Goal: Transaction & Acquisition: Purchase product/service

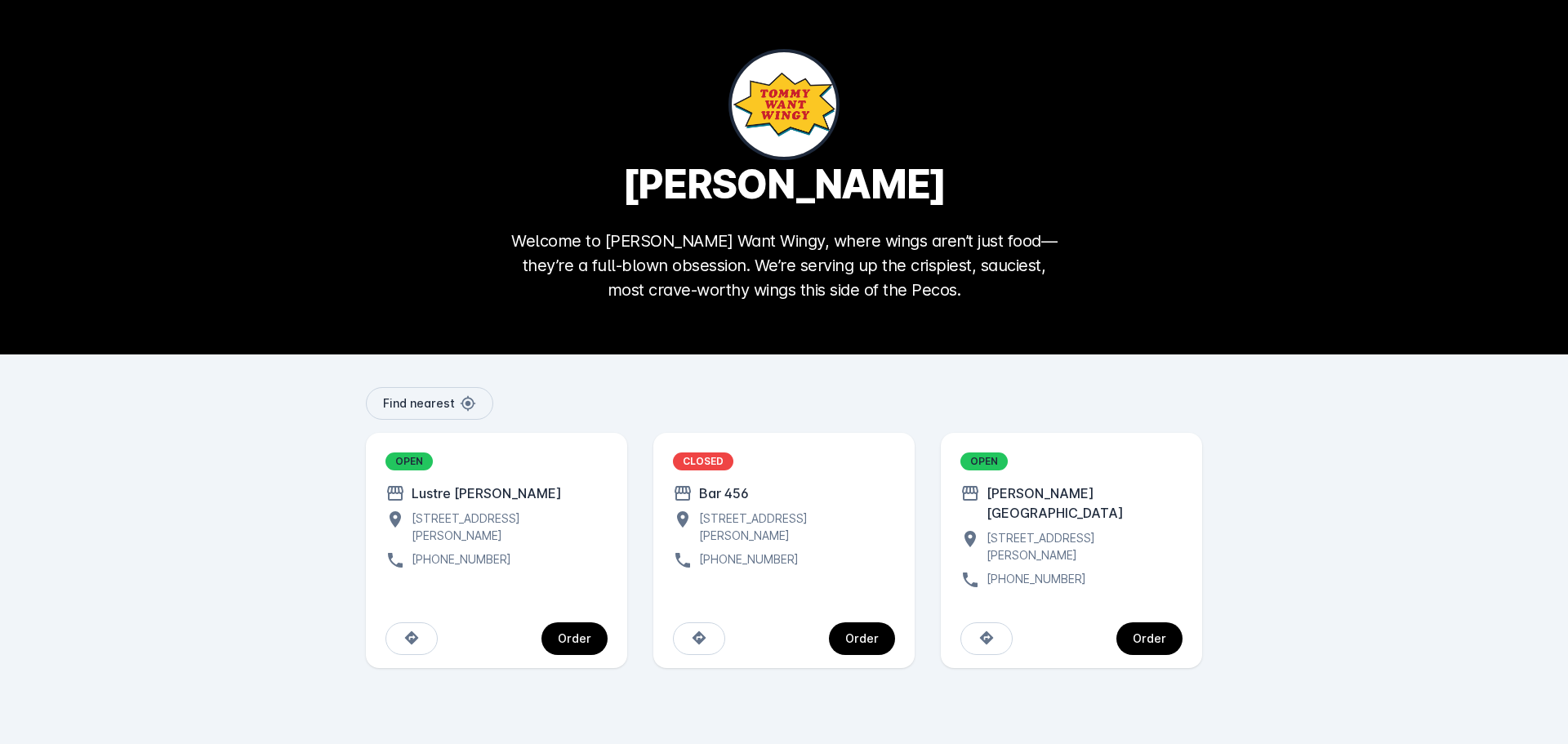
drag, startPoint x: 1154, startPoint y: 615, endPoint x: 1182, endPoint y: 567, distance: 55.6
click at [1154, 633] on div "Order" at bounding box center [1149, 639] width 34 height 12
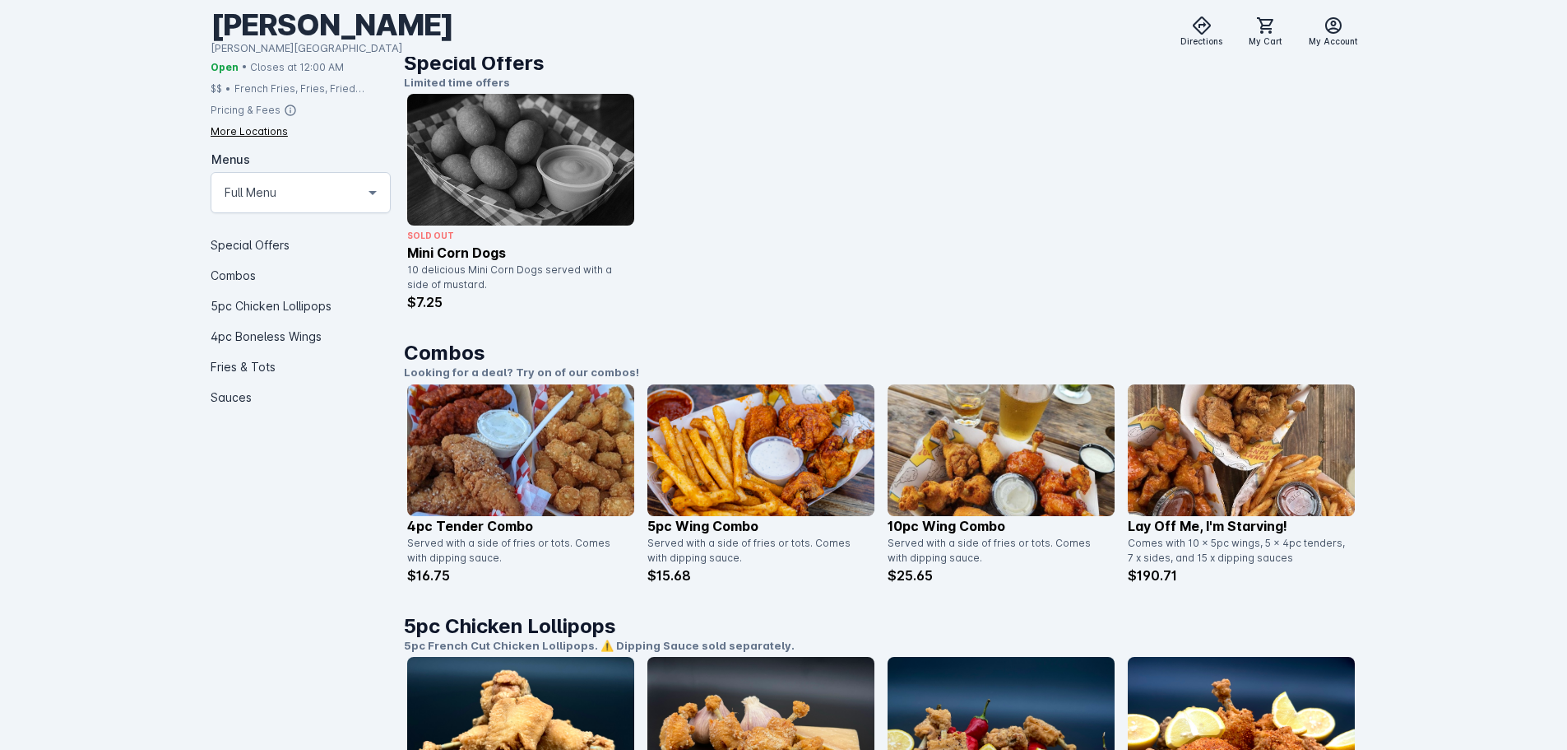
scroll to position [494, 0]
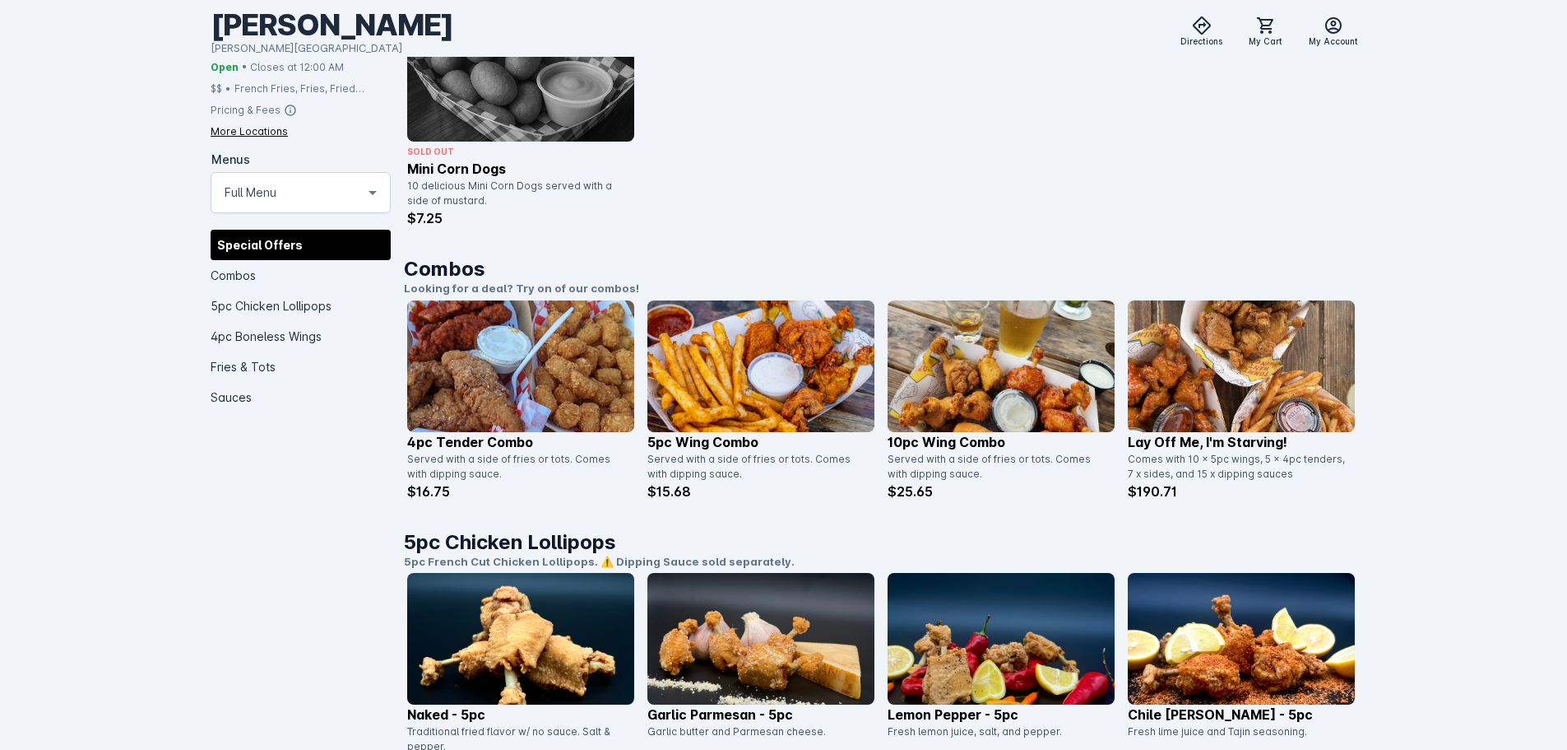
click at [1196, 351] on img at bounding box center [1241, 366] width 227 height 132
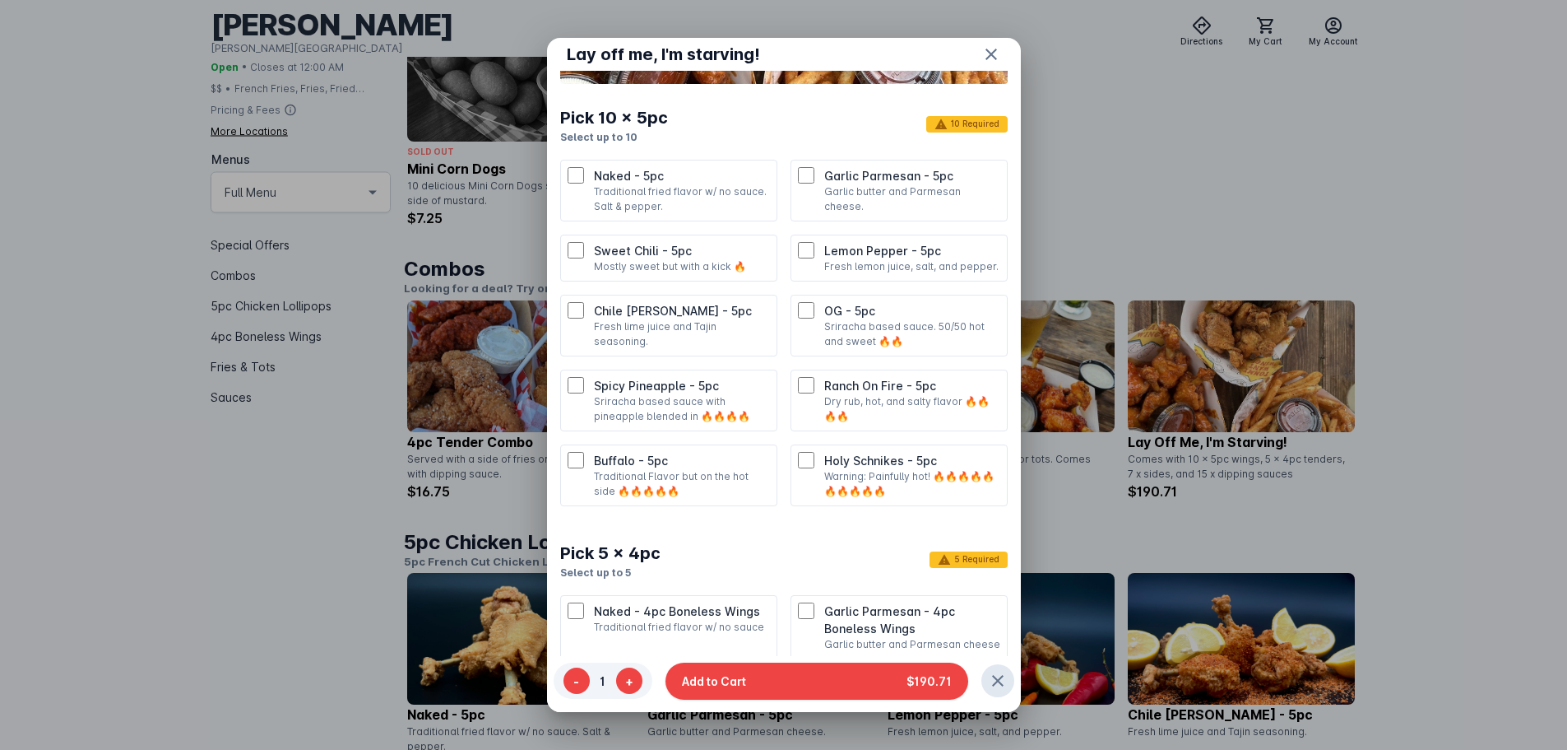
scroll to position [329, 0]
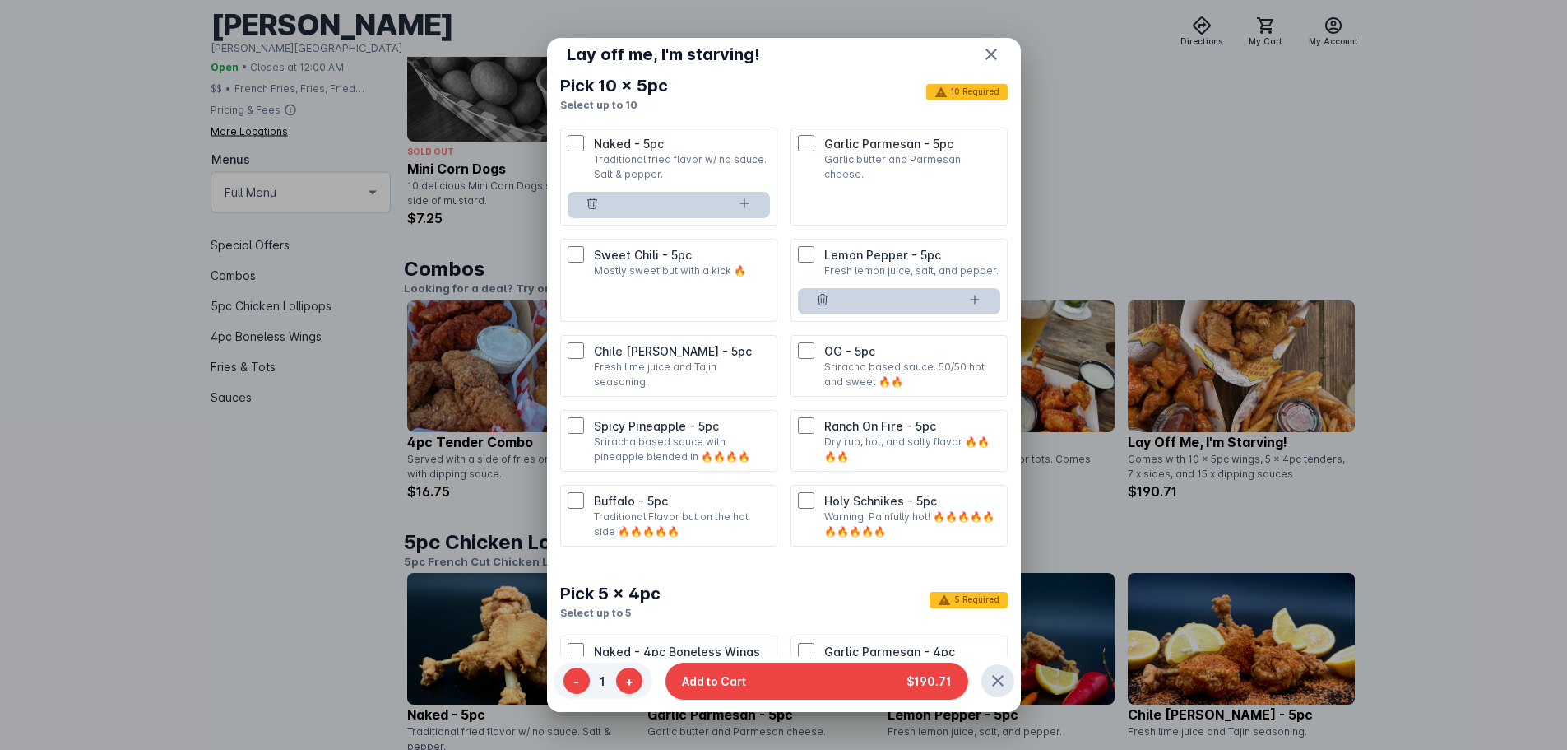
click at [802, 378] on div "OG - 5pc Sriracha based sauce. 50/50 hot and sweet 🔥🔥" at bounding box center [899, 365] width 202 height 47
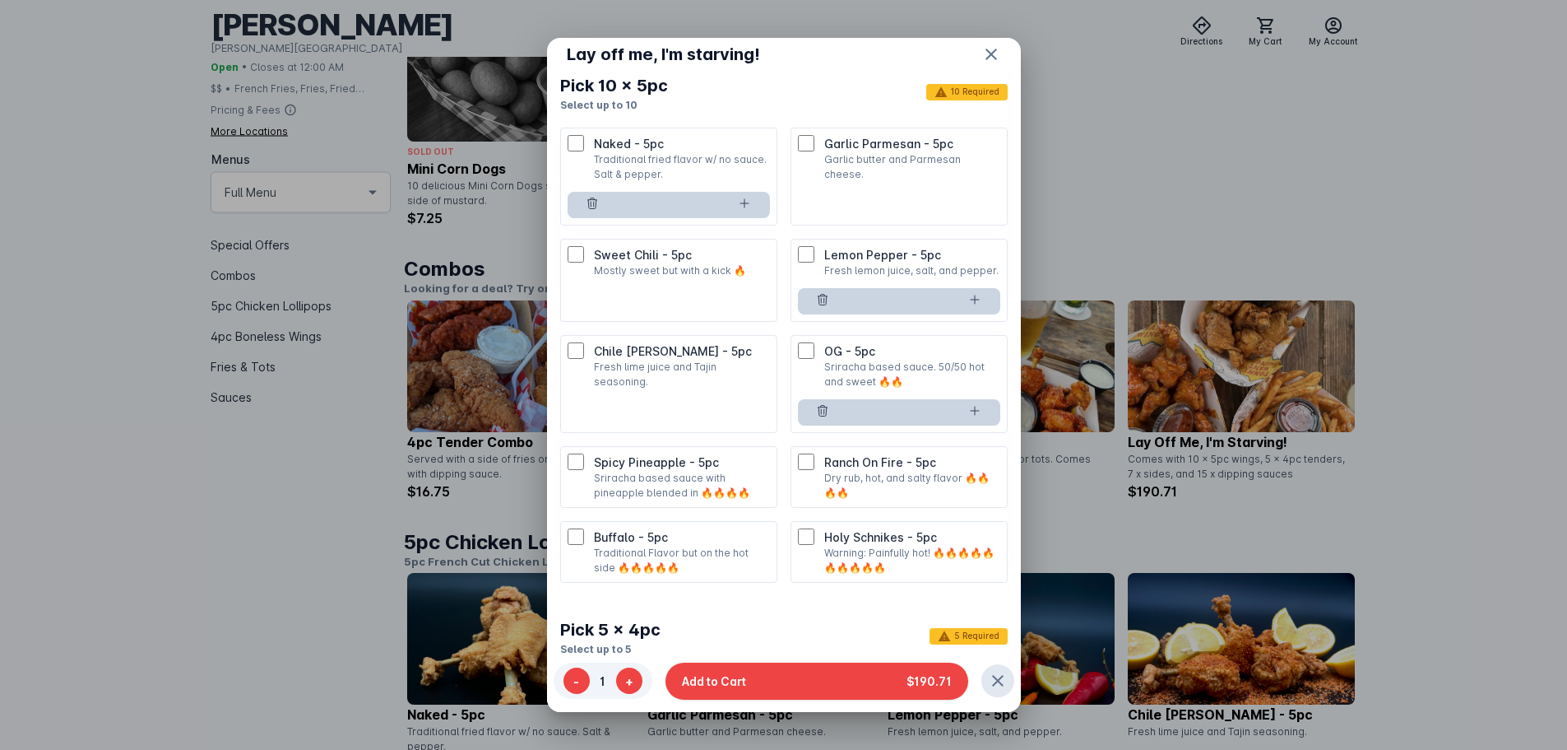
click at [585, 476] on div "Spicy Pineapple - 5pc Sriracha based sauce with pineapple blended in 🔥🔥🔥🔥" at bounding box center [669, 476] width 202 height 47
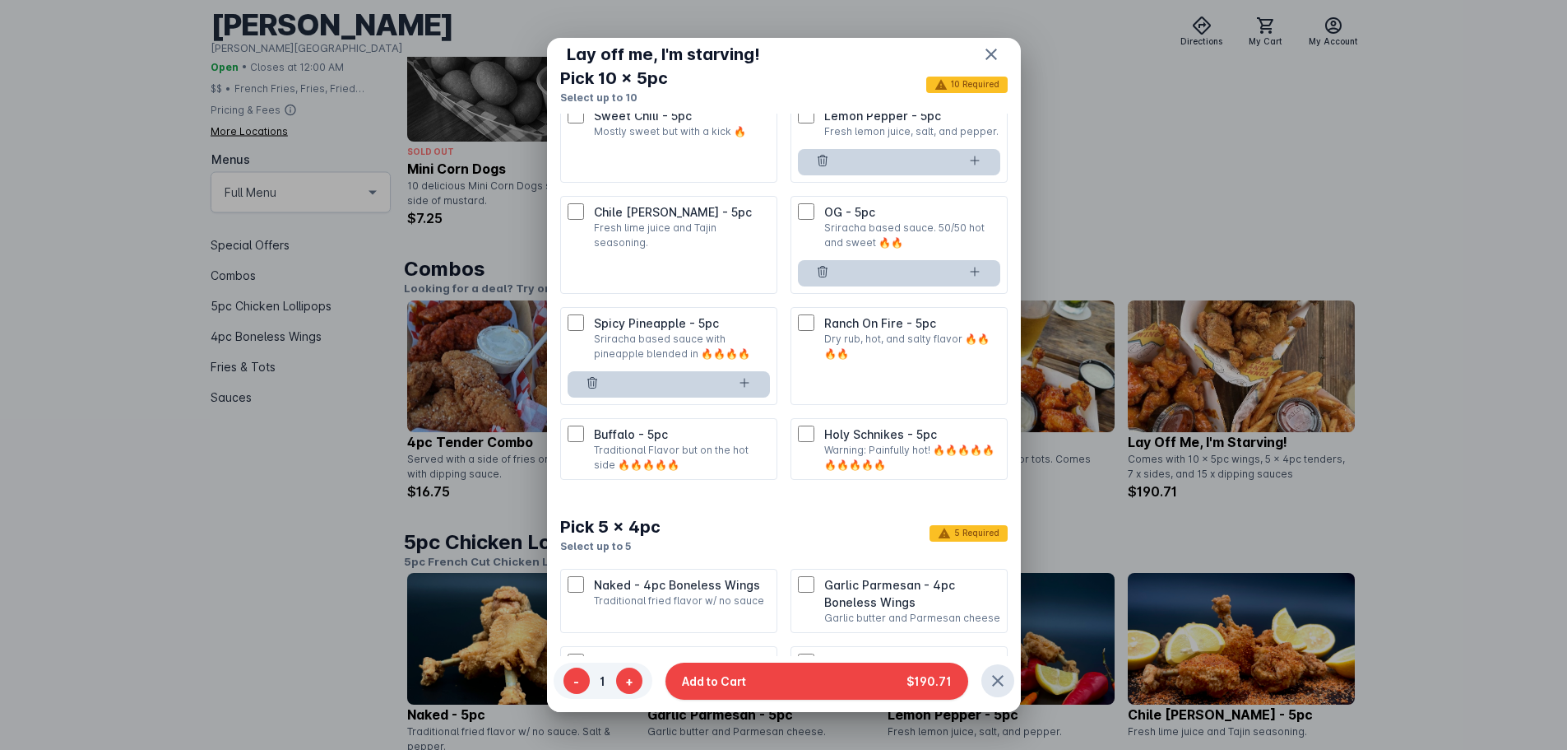
scroll to position [494, 0]
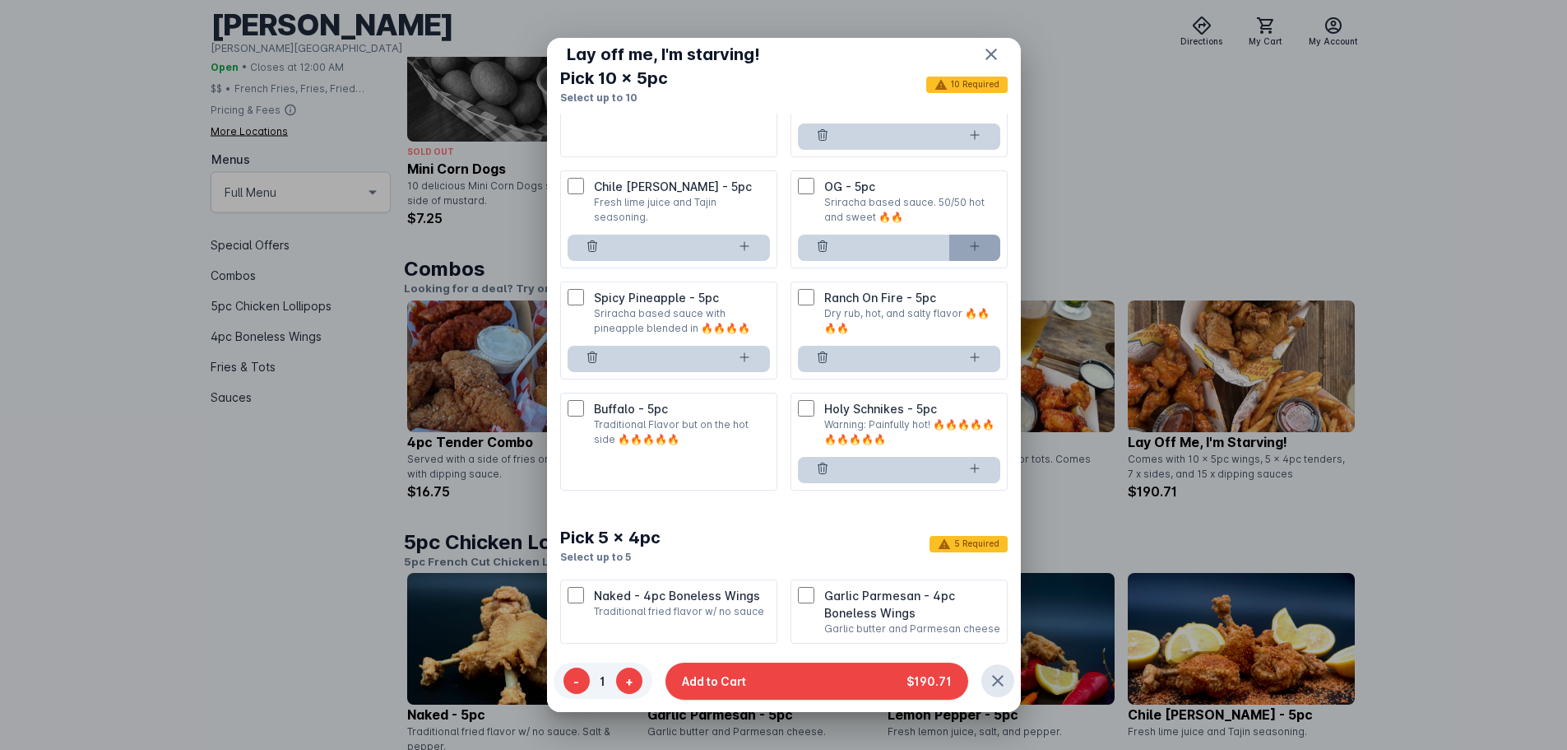
click at [950, 258] on button at bounding box center [975, 247] width 51 height 26
type input "*"
click at [954, 150] on button at bounding box center [975, 136] width 51 height 26
type input "*"
drag, startPoint x: 974, startPoint y: 490, endPoint x: 968, endPoint y: 482, distance: 10.5
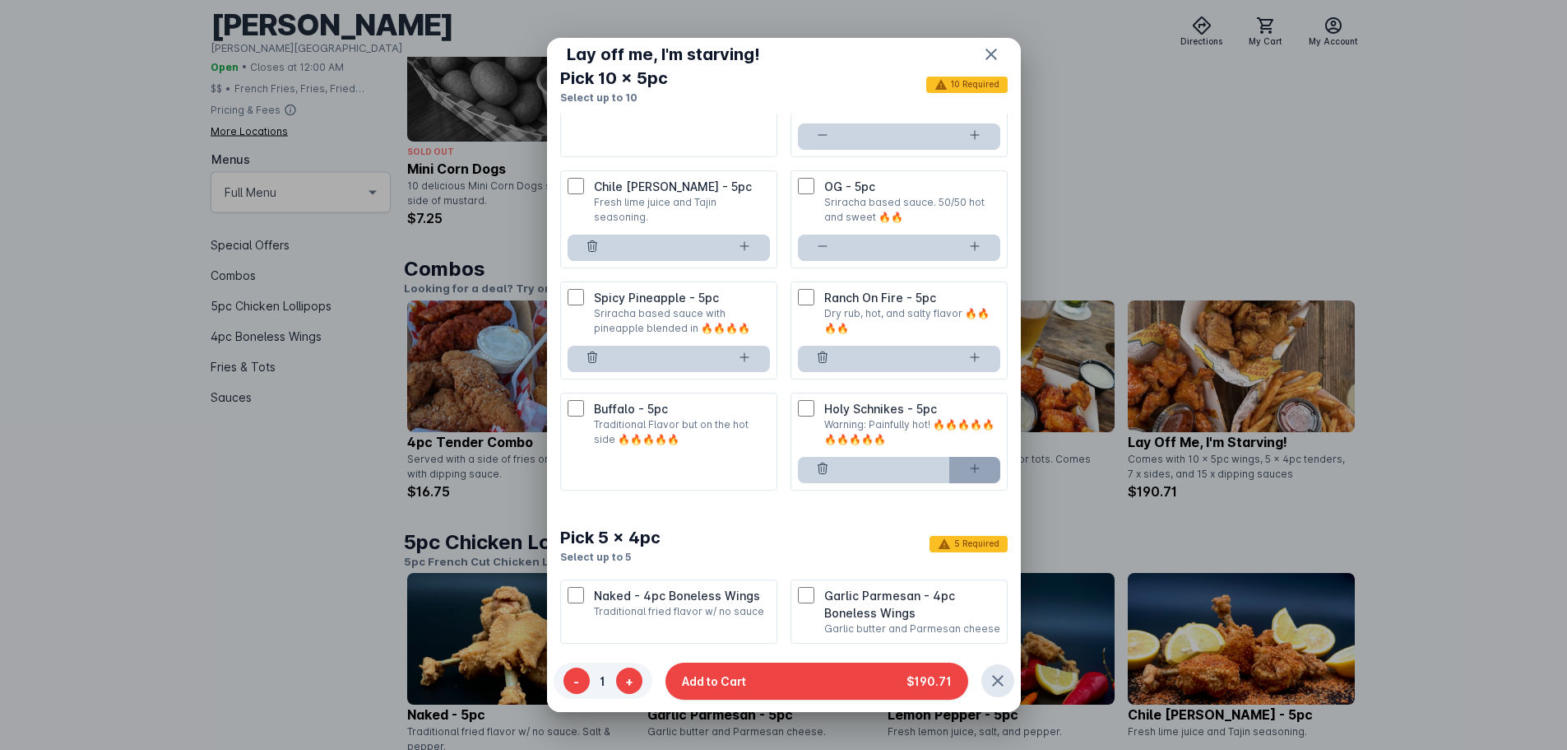
click at [968, 483] on button at bounding box center [975, 470] width 51 height 26
type input "*"
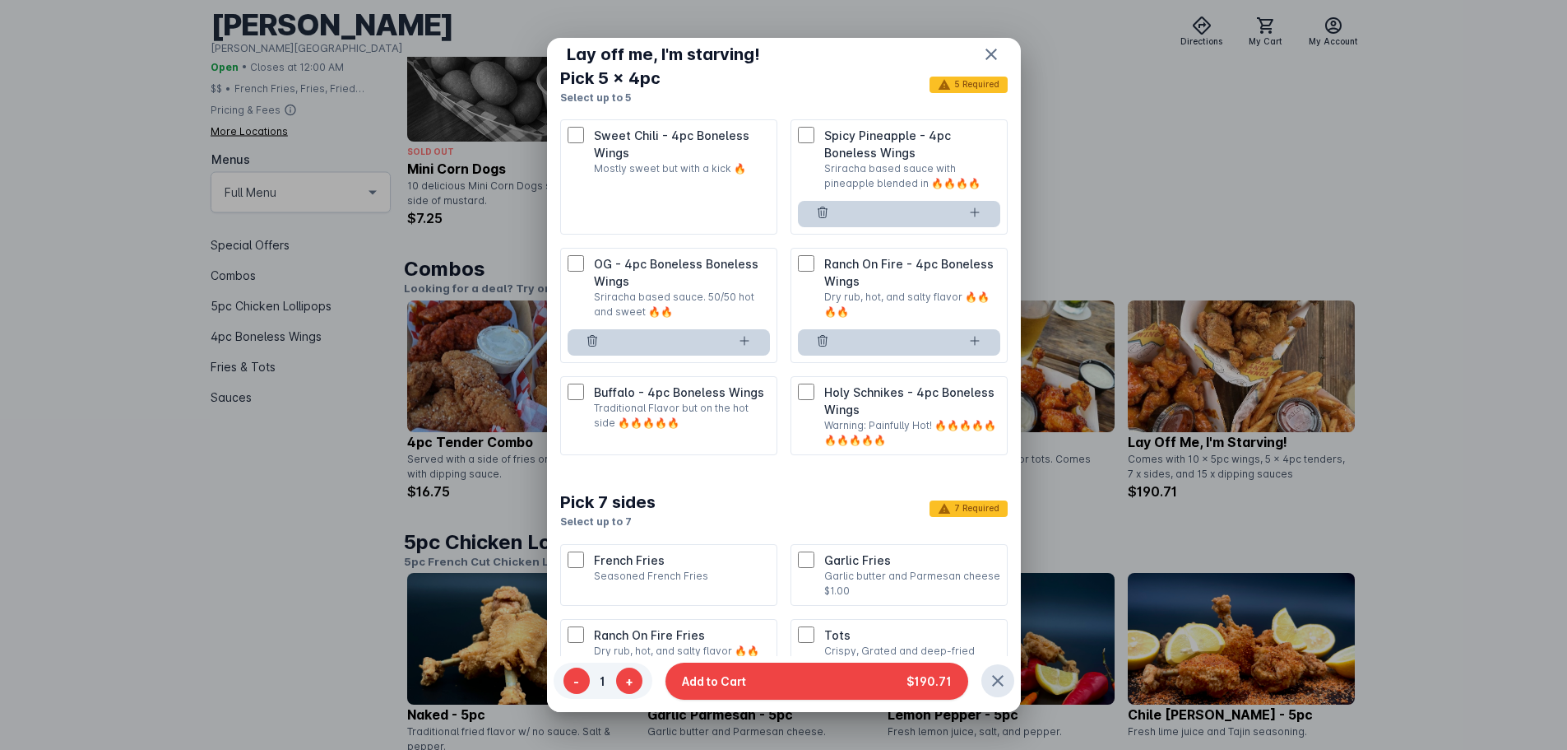
scroll to position [1152, 0]
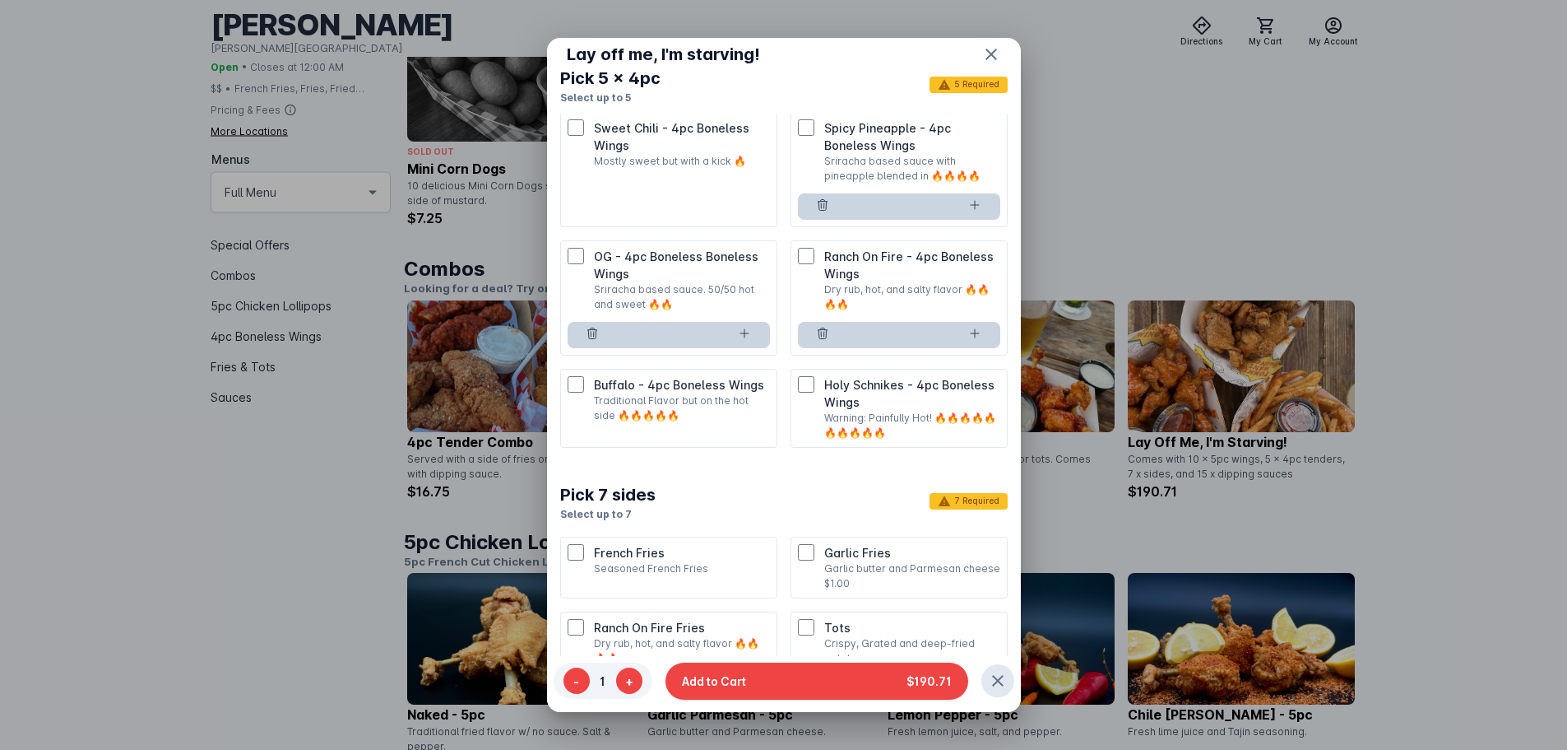
click at [791, 404] on li "Holy Schnikes - 4pc Boneless Wings Warning: Painfully Hot! 🔥🔥🔥🔥🔥🔥🔥🔥🔥🔥" at bounding box center [899, 408] width 217 height 79
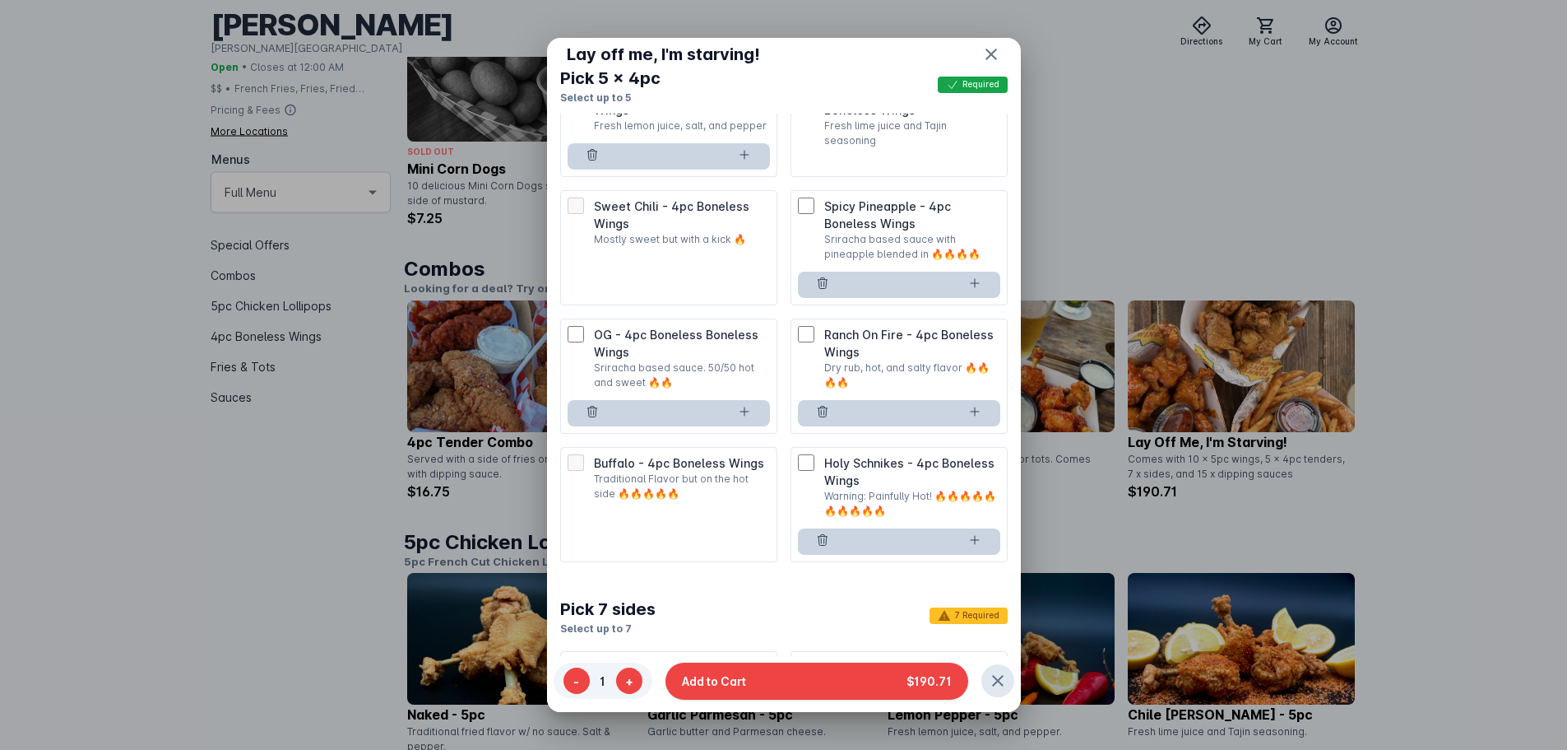
scroll to position [1070, 0]
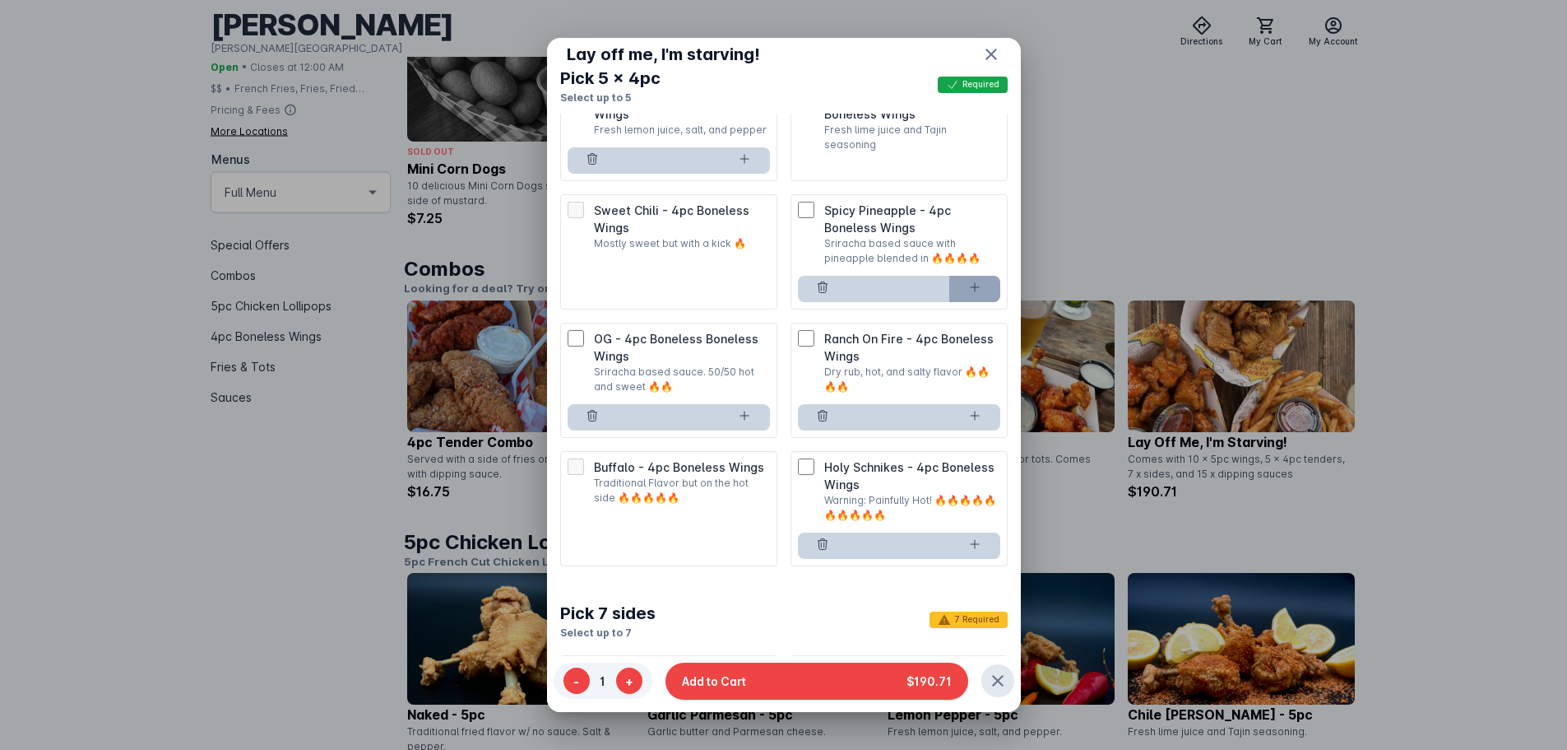
click at [968, 294] on icon at bounding box center [974, 287] width 13 height 13
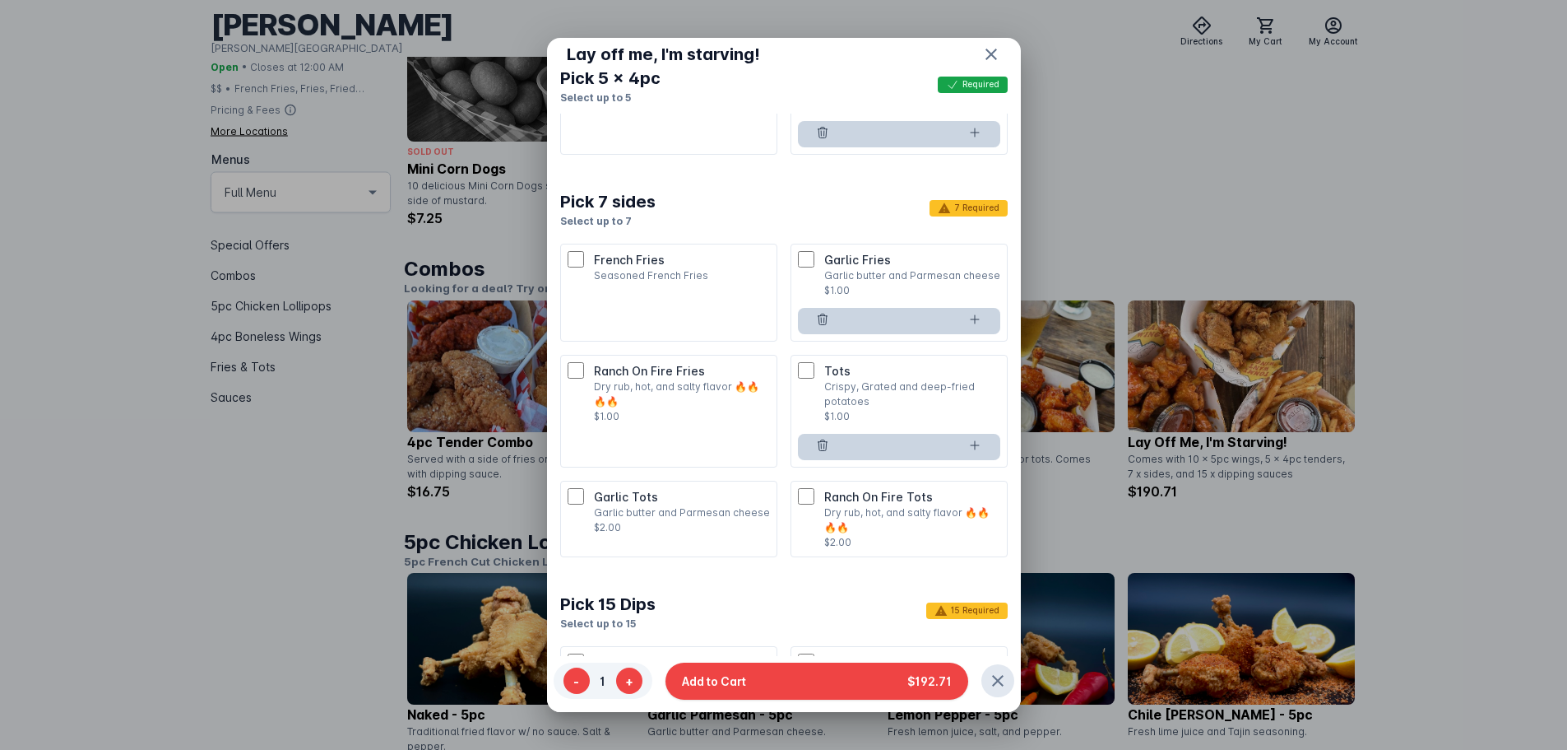
click at [563, 515] on li "Garlic Tots Garlic butter and Parmesan cheese $2.00" at bounding box center [668, 519] width 217 height 77
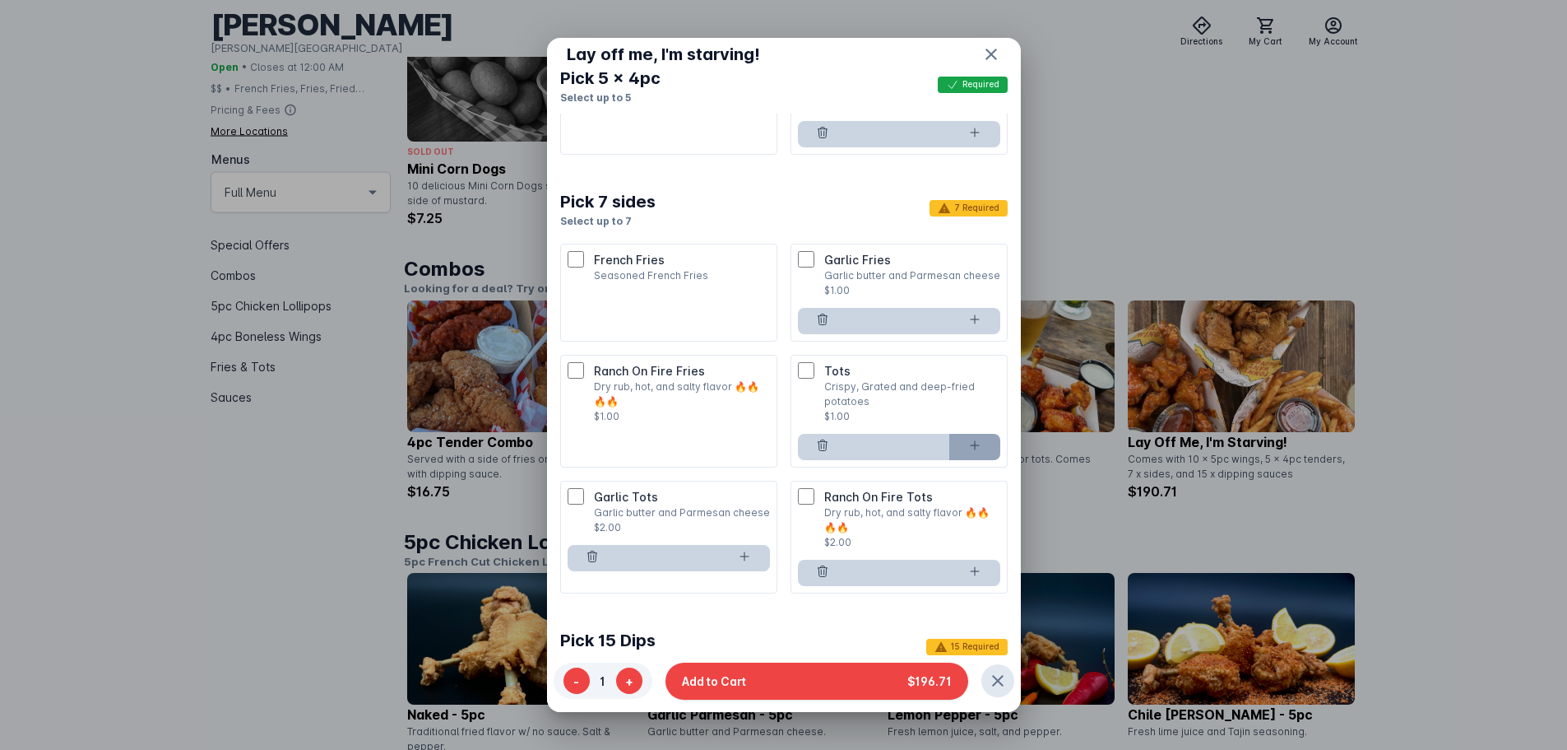
click at [950, 460] on button at bounding box center [975, 447] width 51 height 26
click at [951, 460] on button at bounding box center [975, 447] width 51 height 26
type input "*"
click at [951, 460] on button at bounding box center [975, 447] width 51 height 26
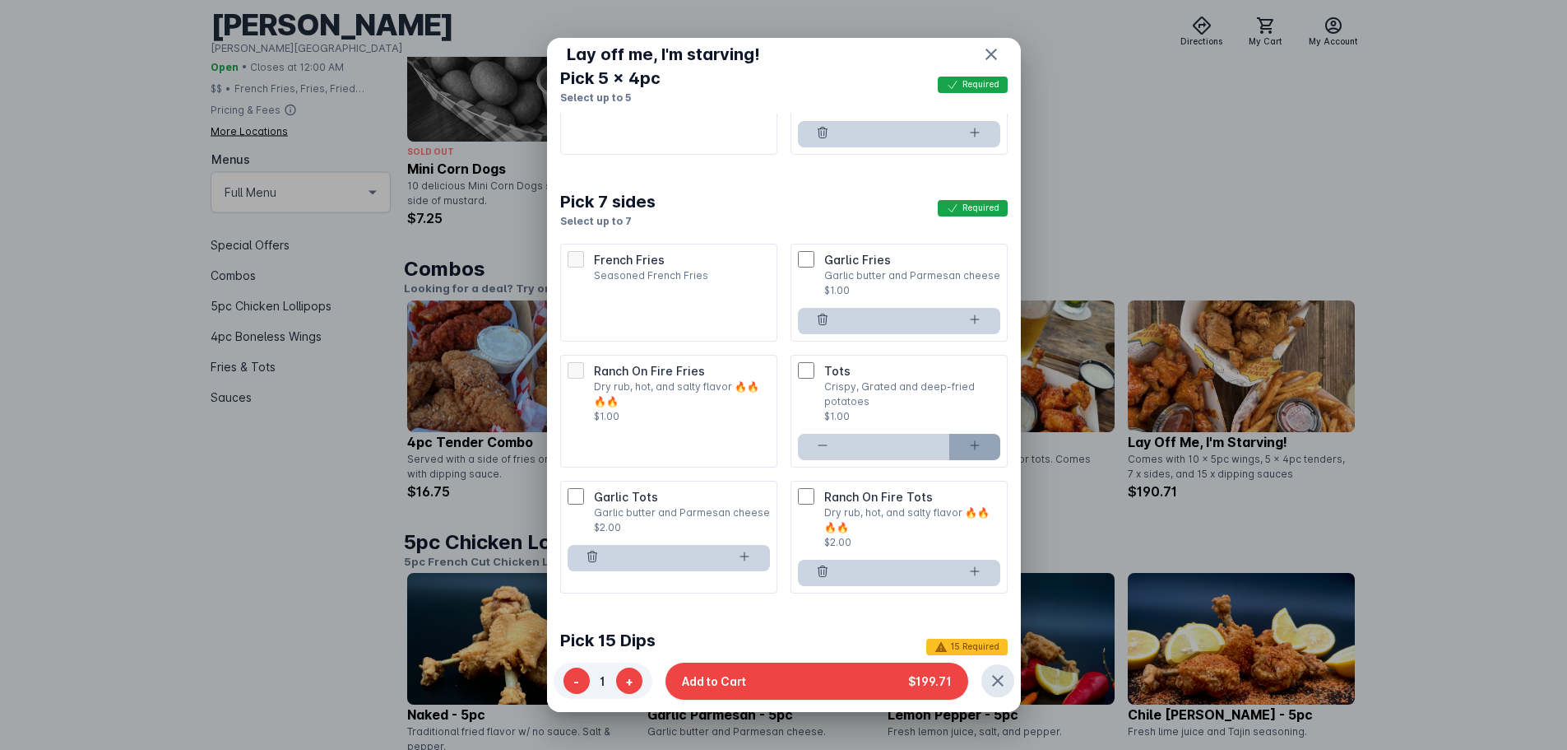
click at [951, 460] on button at bounding box center [975, 447] width 51 height 26
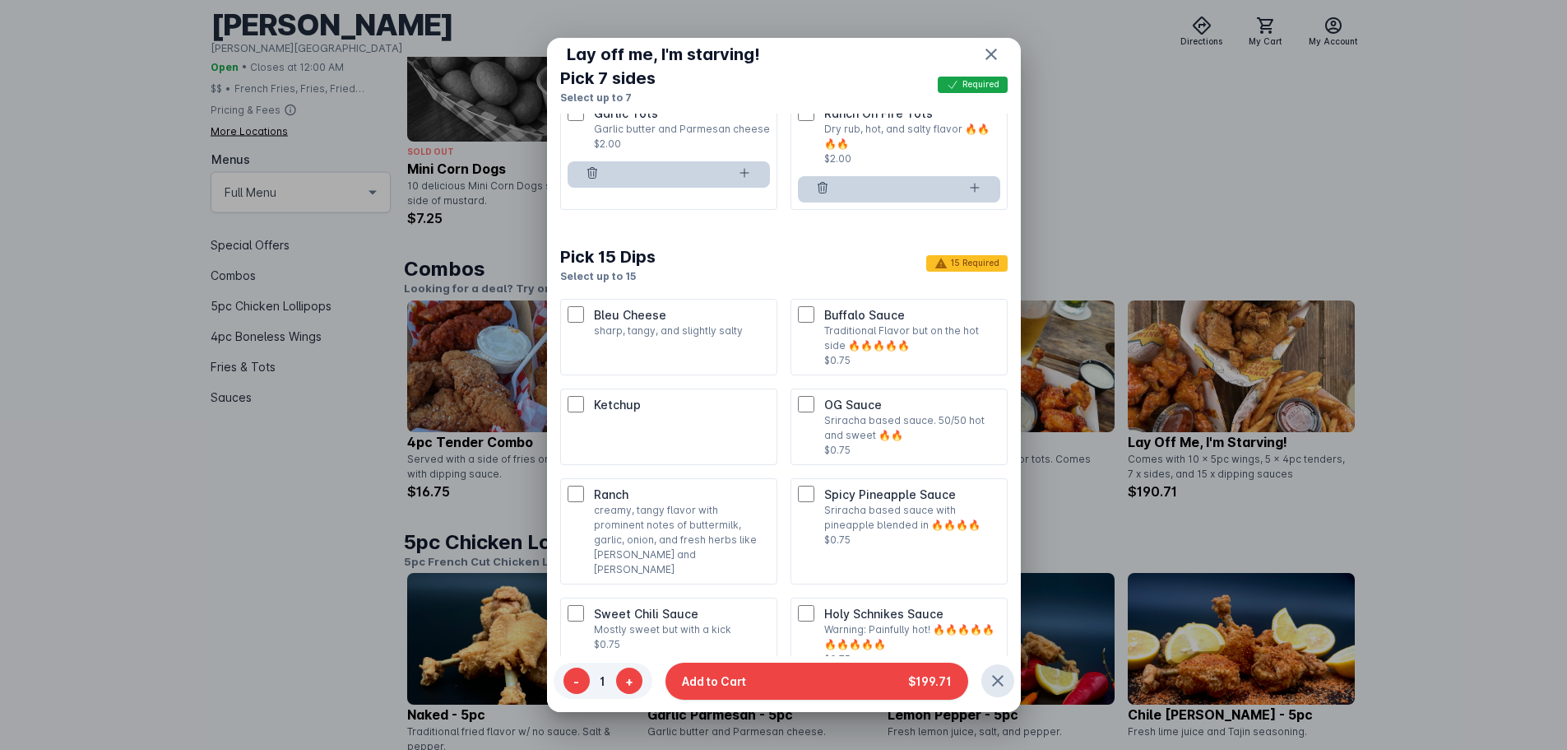
scroll to position [1944, 0]
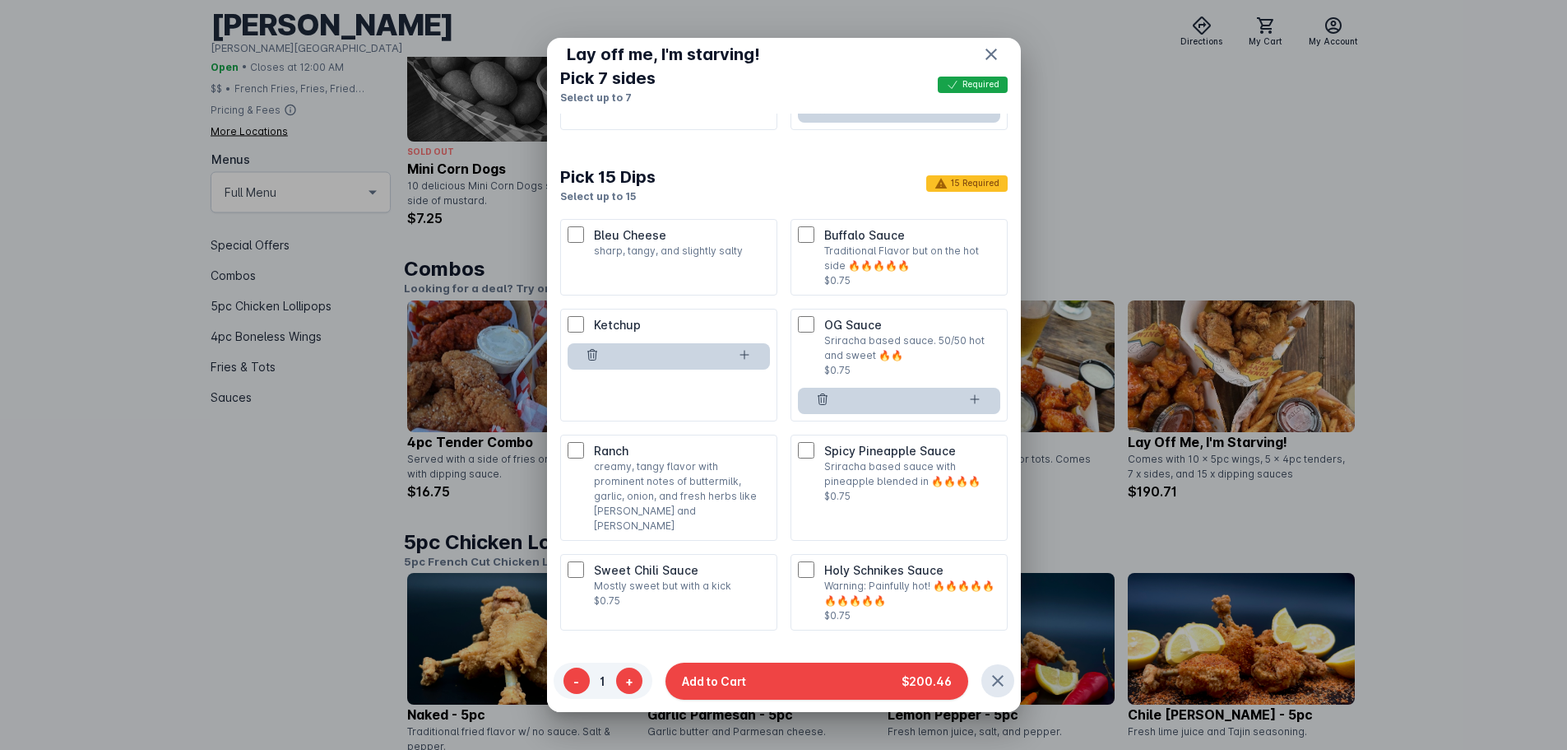
click at [780, 254] on ul "Bleu Cheese sharp, tangy, and slightly salty Buffalo Sauce Traditional Flavor b…" at bounding box center [784, 424] width 448 height 411
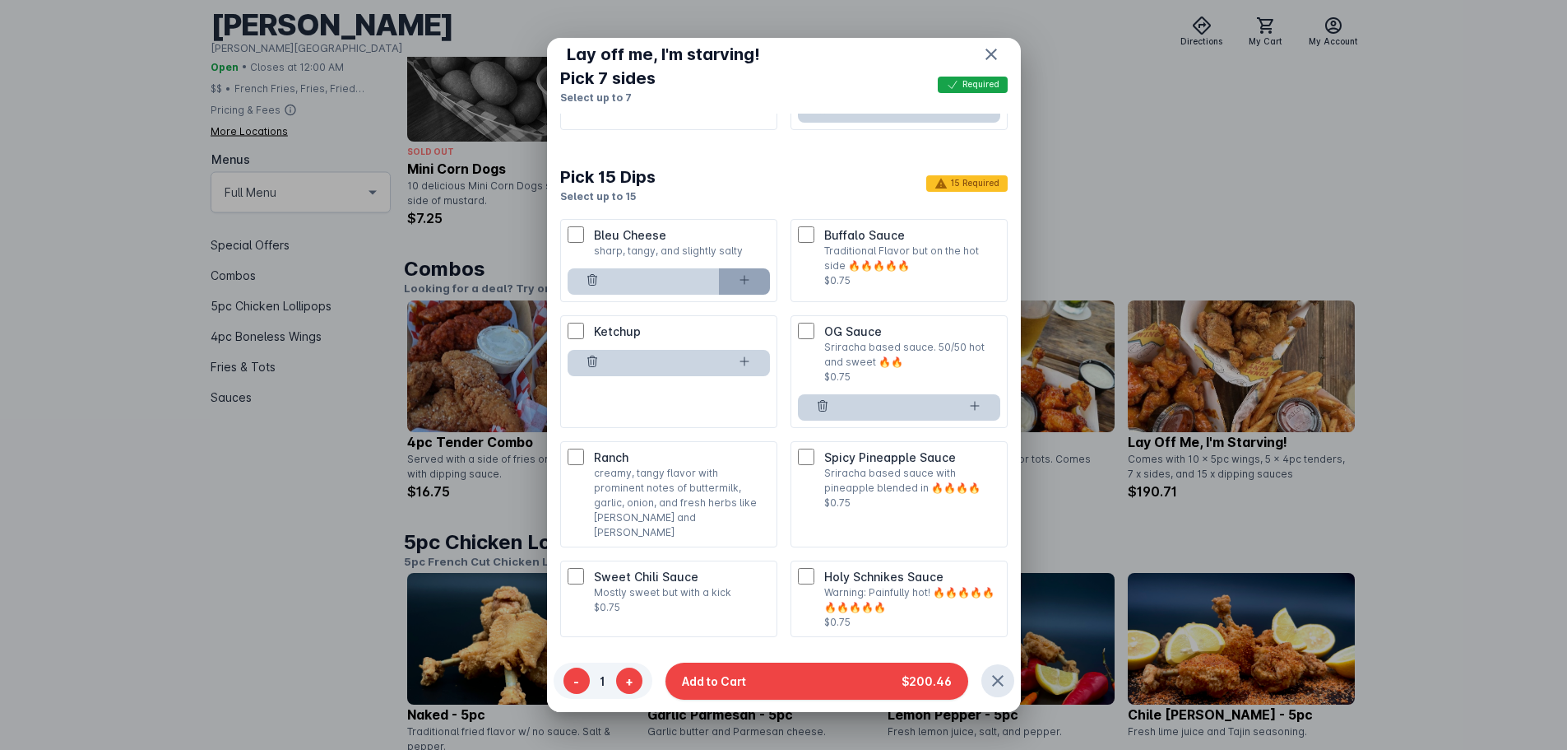
click at [760, 295] on button at bounding box center [744, 281] width 51 height 26
click at [748, 295] on button at bounding box center [744, 281] width 51 height 26
click at [746, 295] on button at bounding box center [744, 281] width 51 height 26
type input "*"
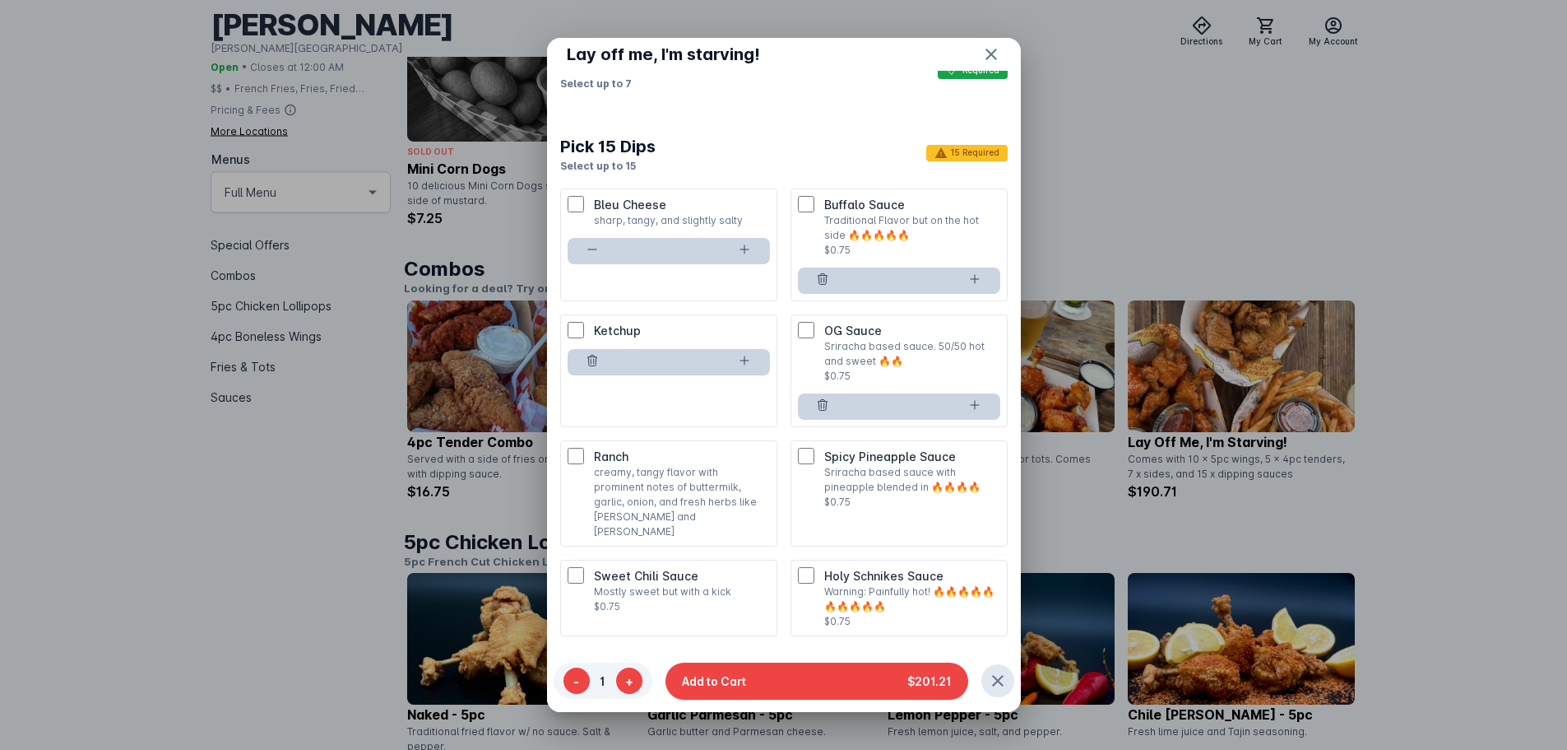
scroll to position [2017, 0]
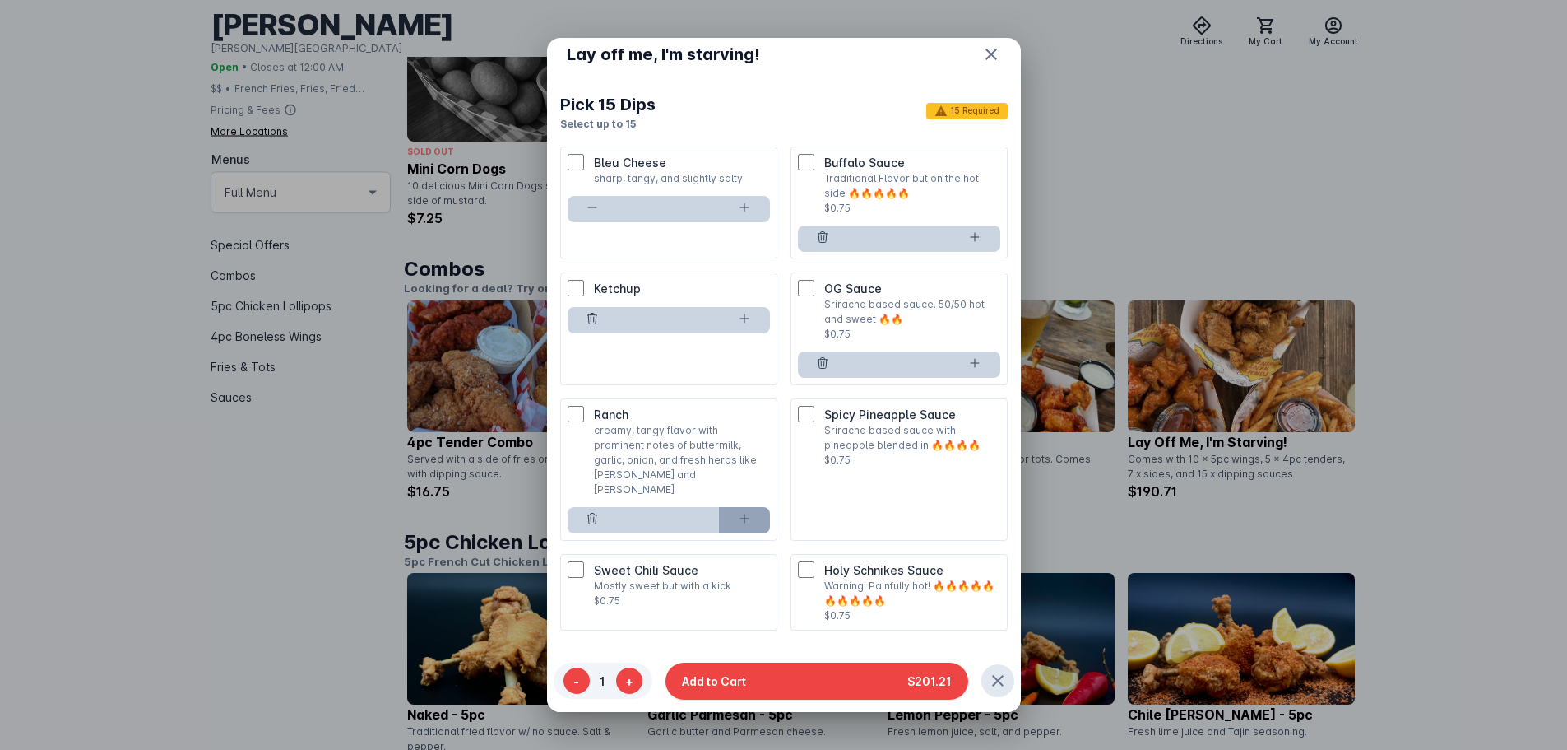
click at [751, 533] on button at bounding box center [744, 520] width 51 height 26
click at [750, 533] on button at bounding box center [744, 520] width 51 height 26
click at [749, 533] on button at bounding box center [744, 520] width 51 height 26
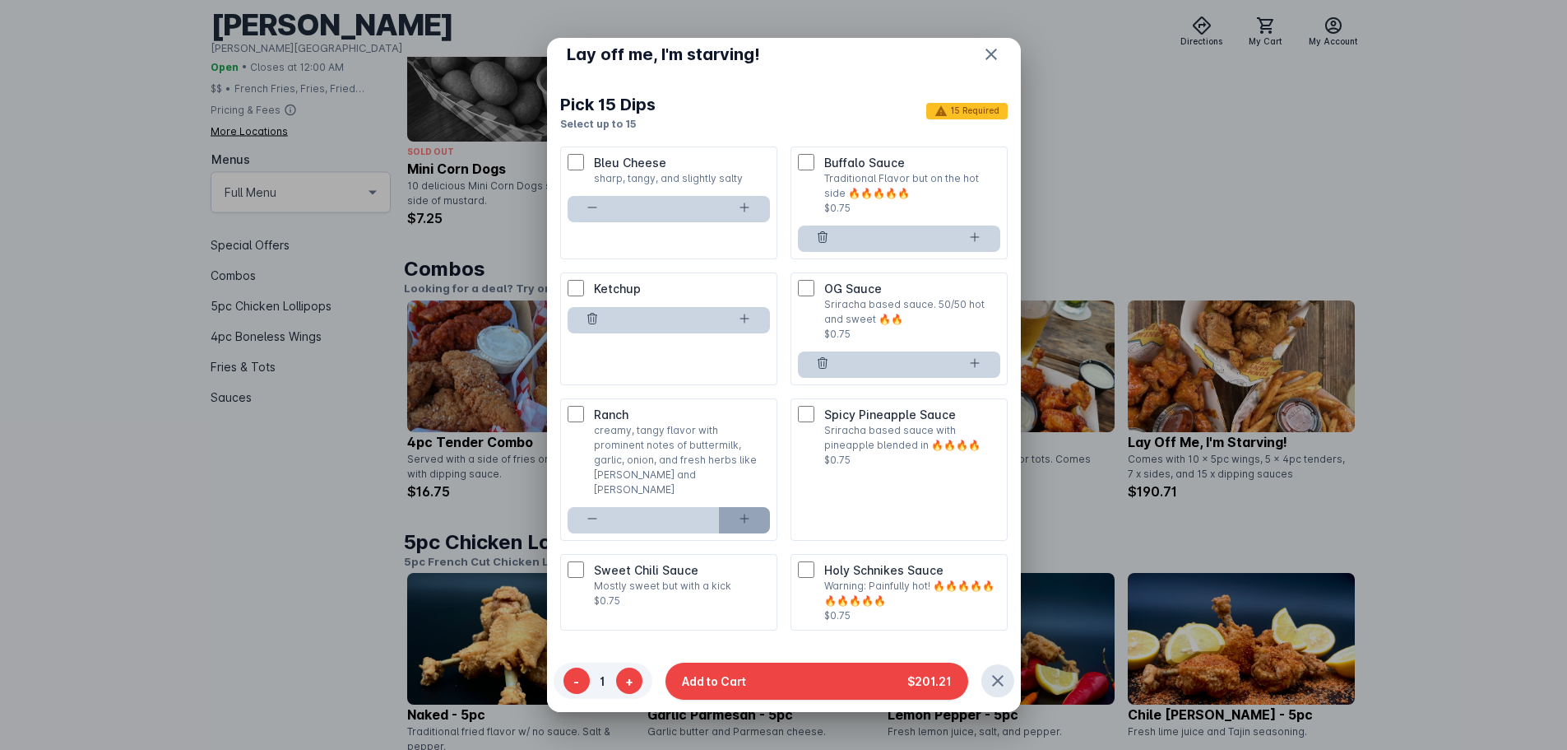
click at [749, 533] on button at bounding box center [744, 520] width 51 height 26
type input "*"
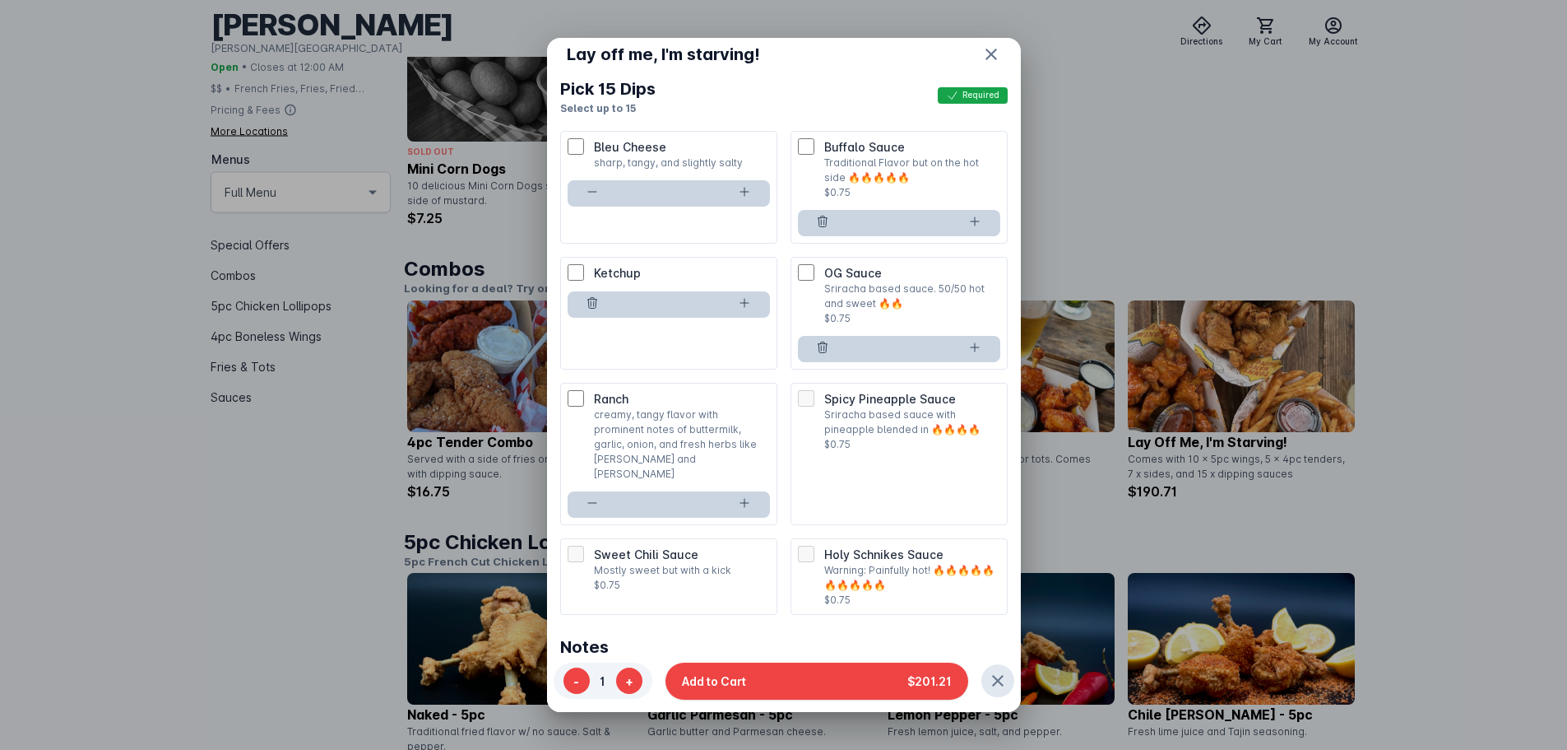
scroll to position [2053, 0]
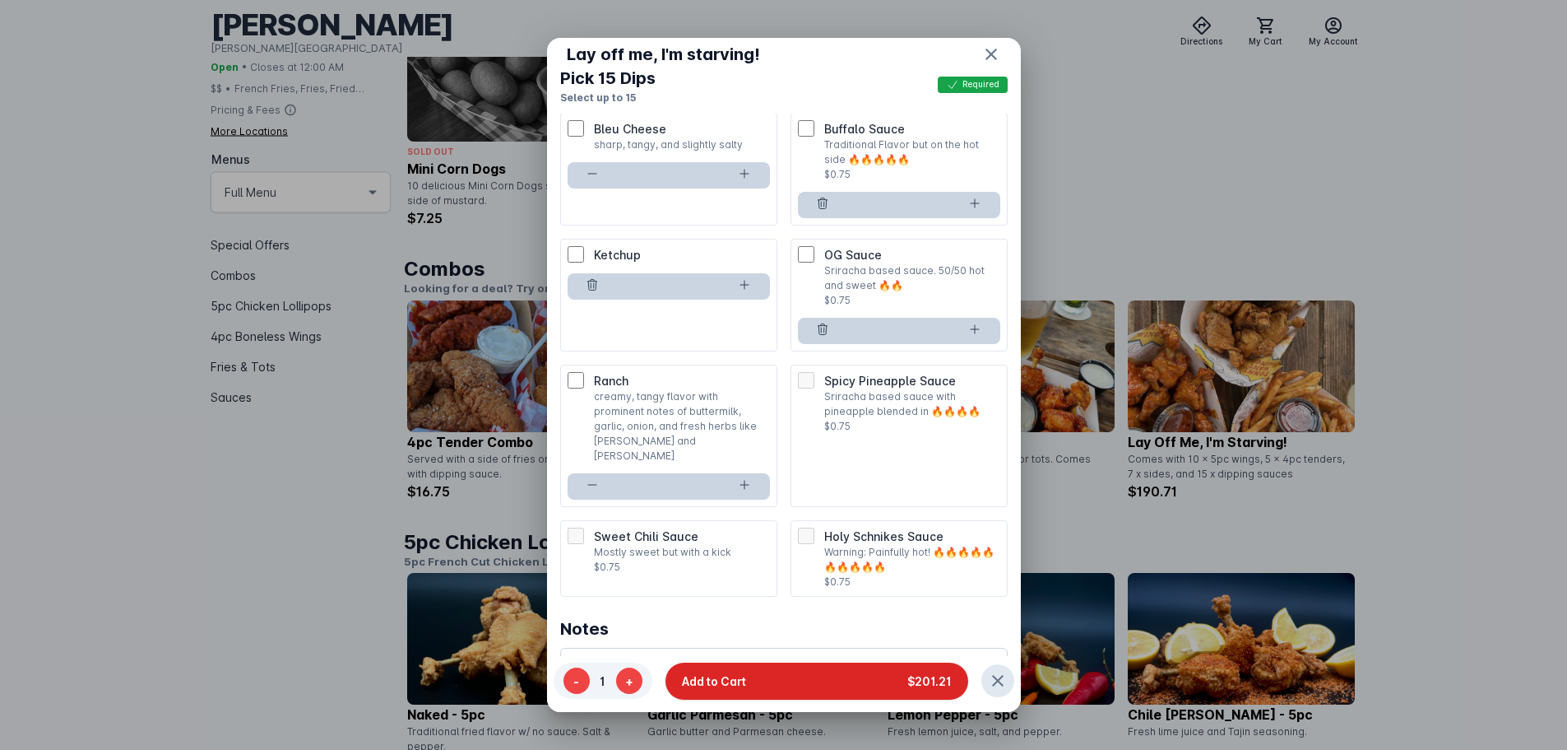
click at [833, 682] on button "Add to Cart $201.21" at bounding box center [817, 680] width 303 height 37
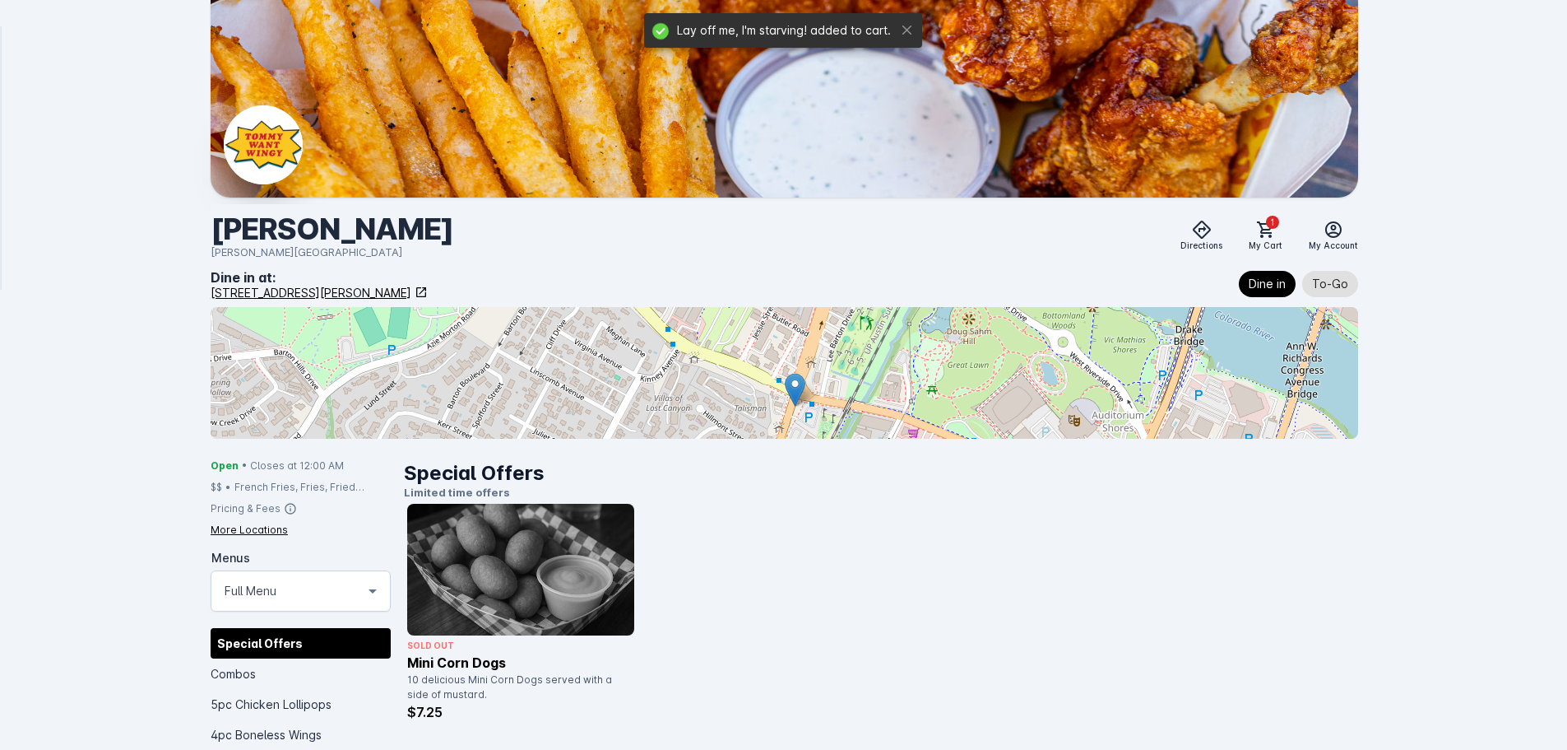
scroll to position [494, 0]
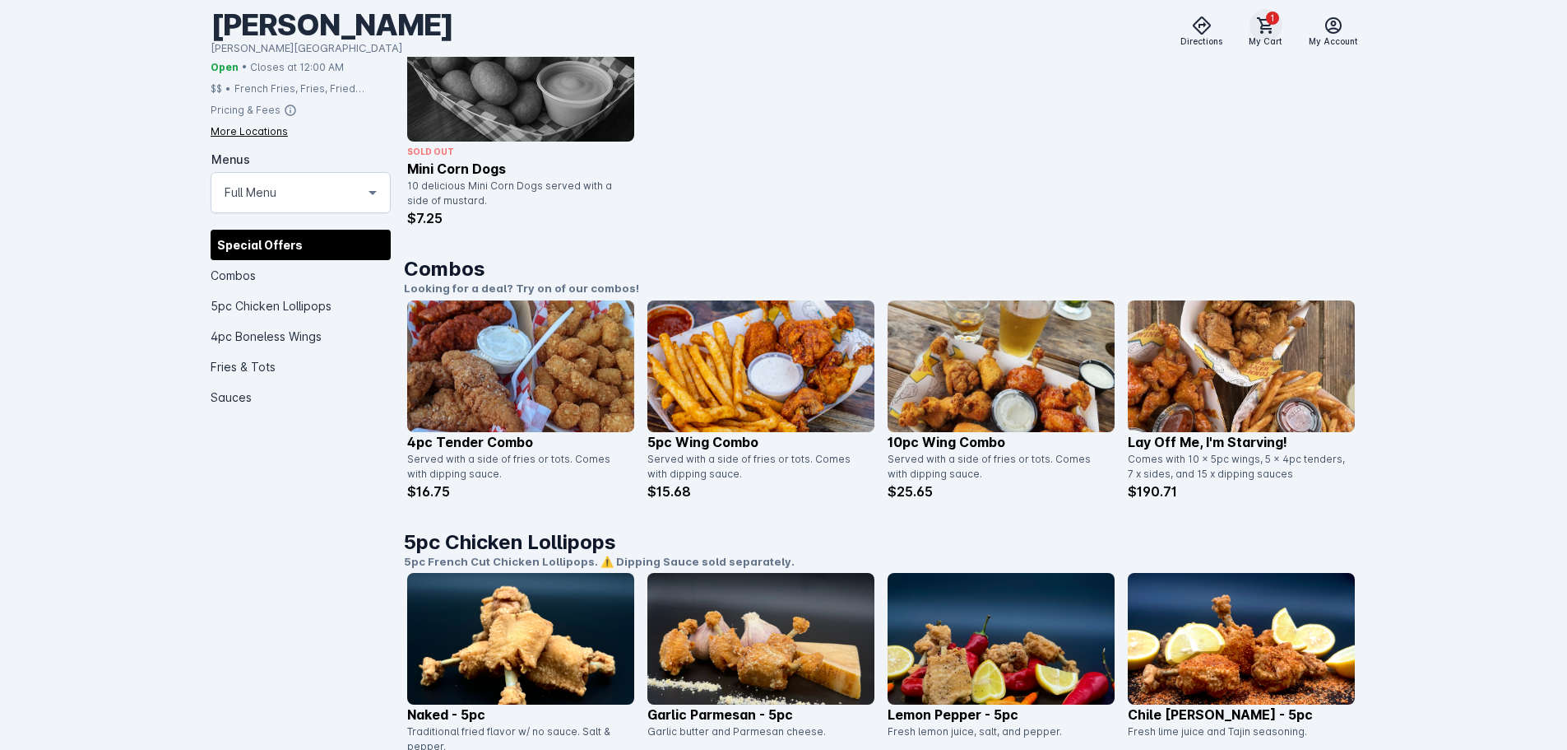
click at [1270, 26] on icon at bounding box center [1266, 26] width 20 height 20
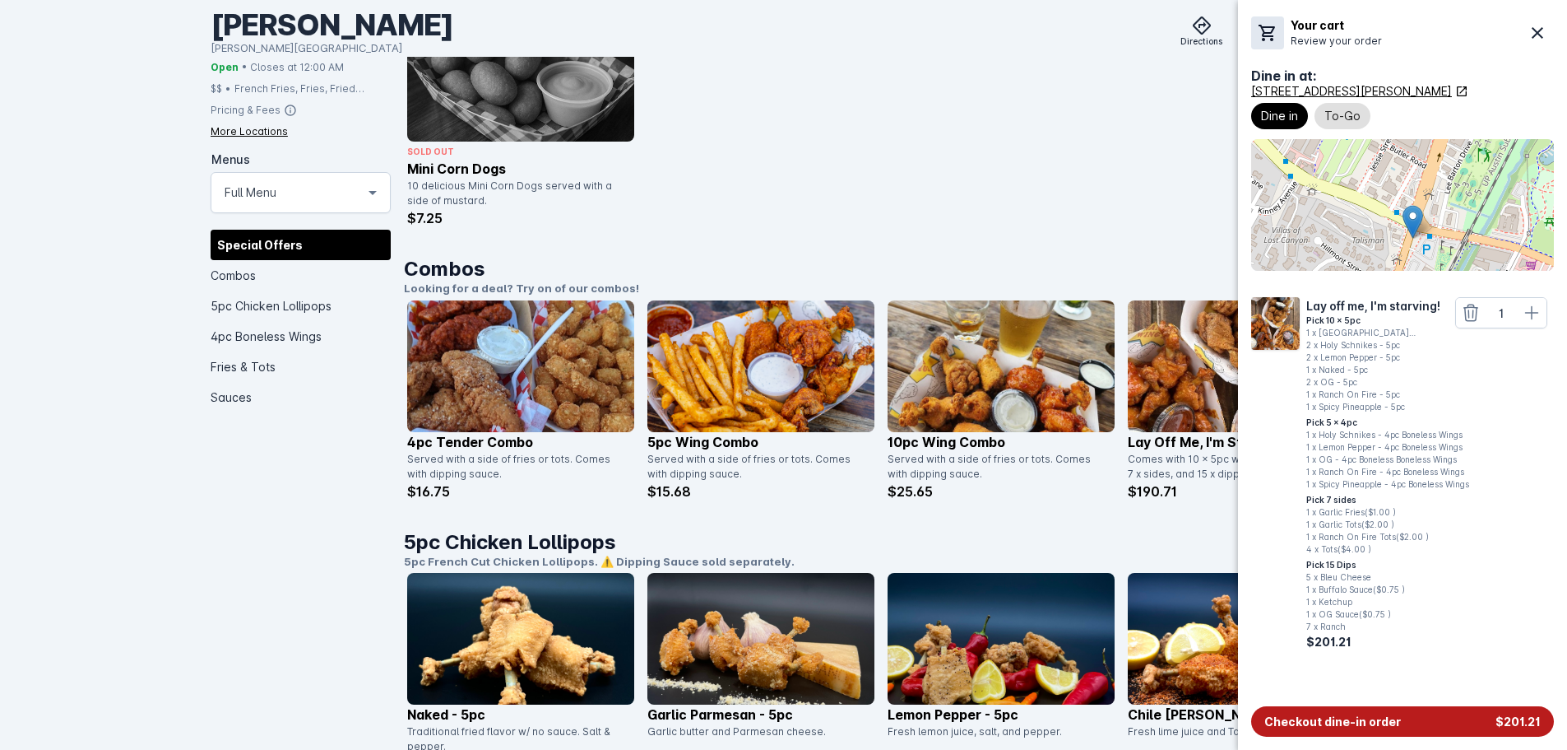
click at [1411, 722] on button "Checkout dine-in order $201.21" at bounding box center [1402, 721] width 303 height 30
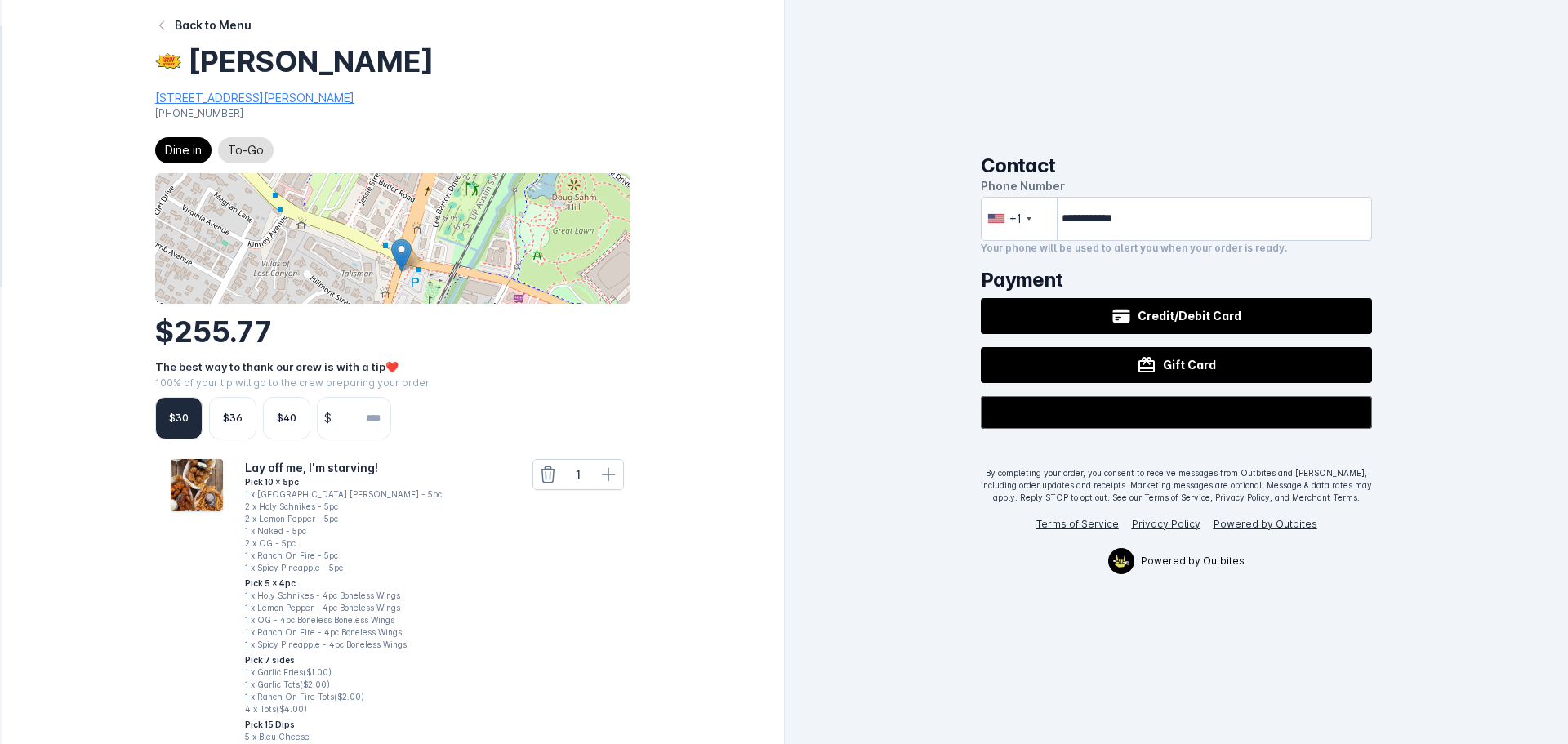
click at [206, 24] on div "Back to Menu" at bounding box center [212, 24] width 76 height 17
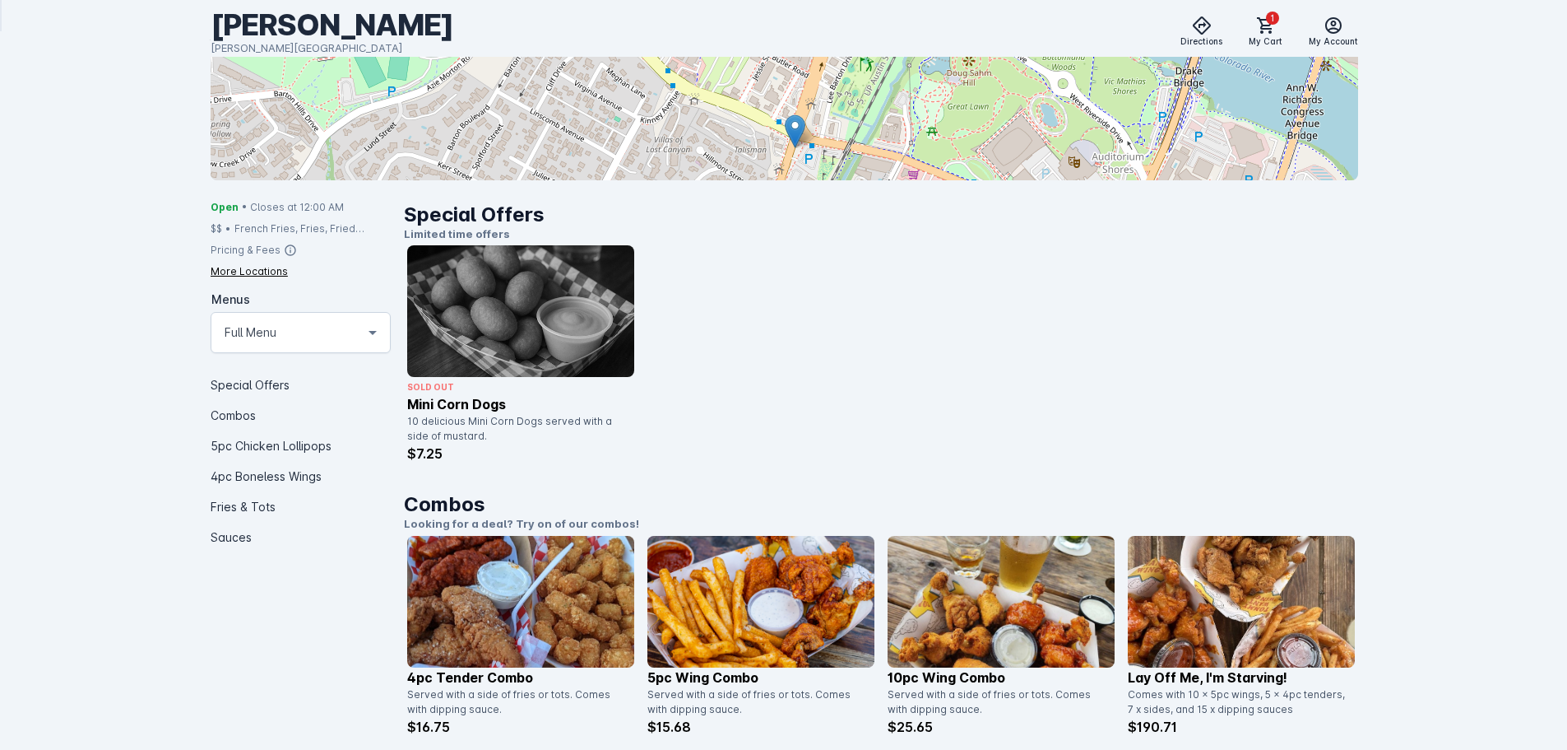
scroll to position [411, 0]
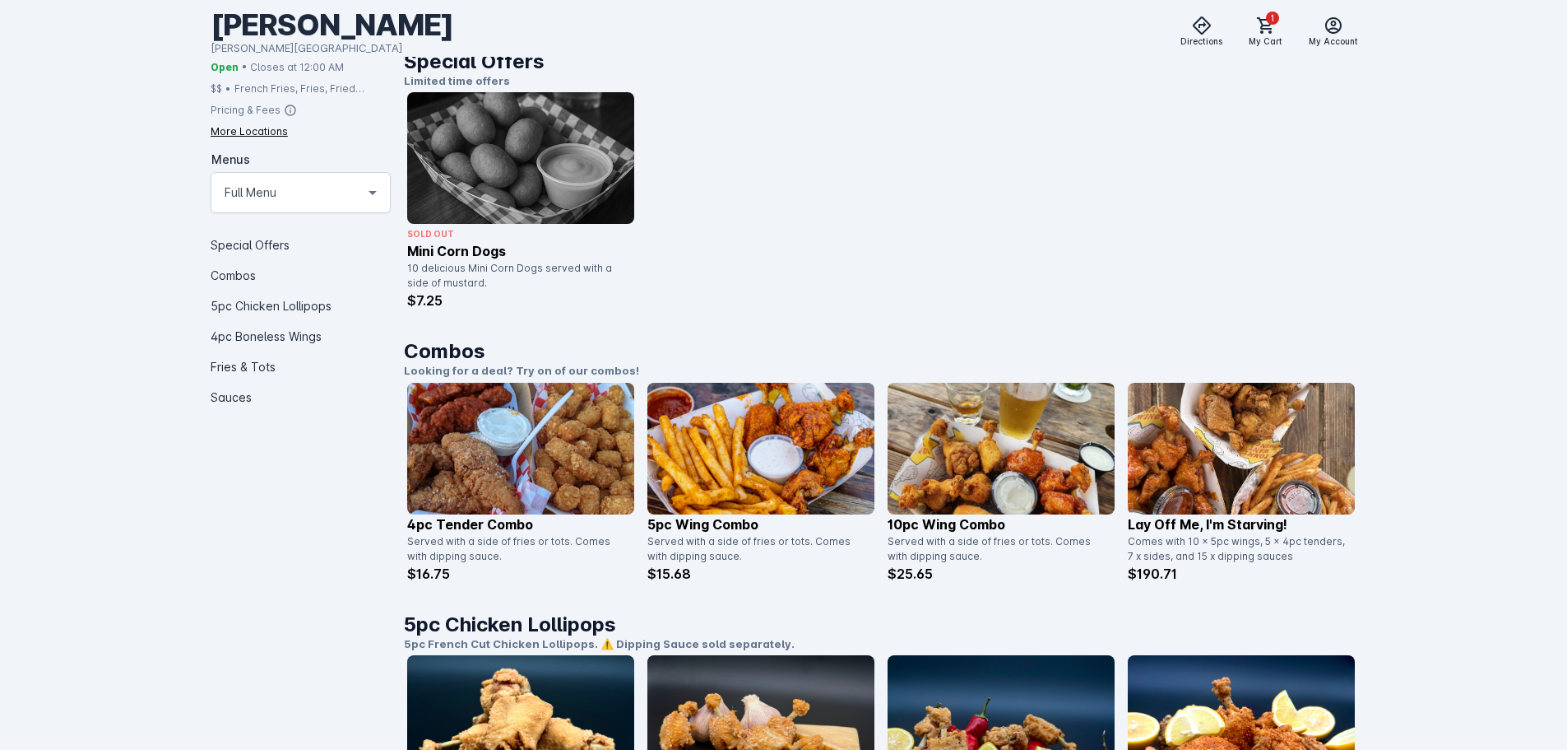
click at [579, 181] on img at bounding box center [520, 158] width 227 height 132
